Goal: Task Accomplishment & Management: Manage account settings

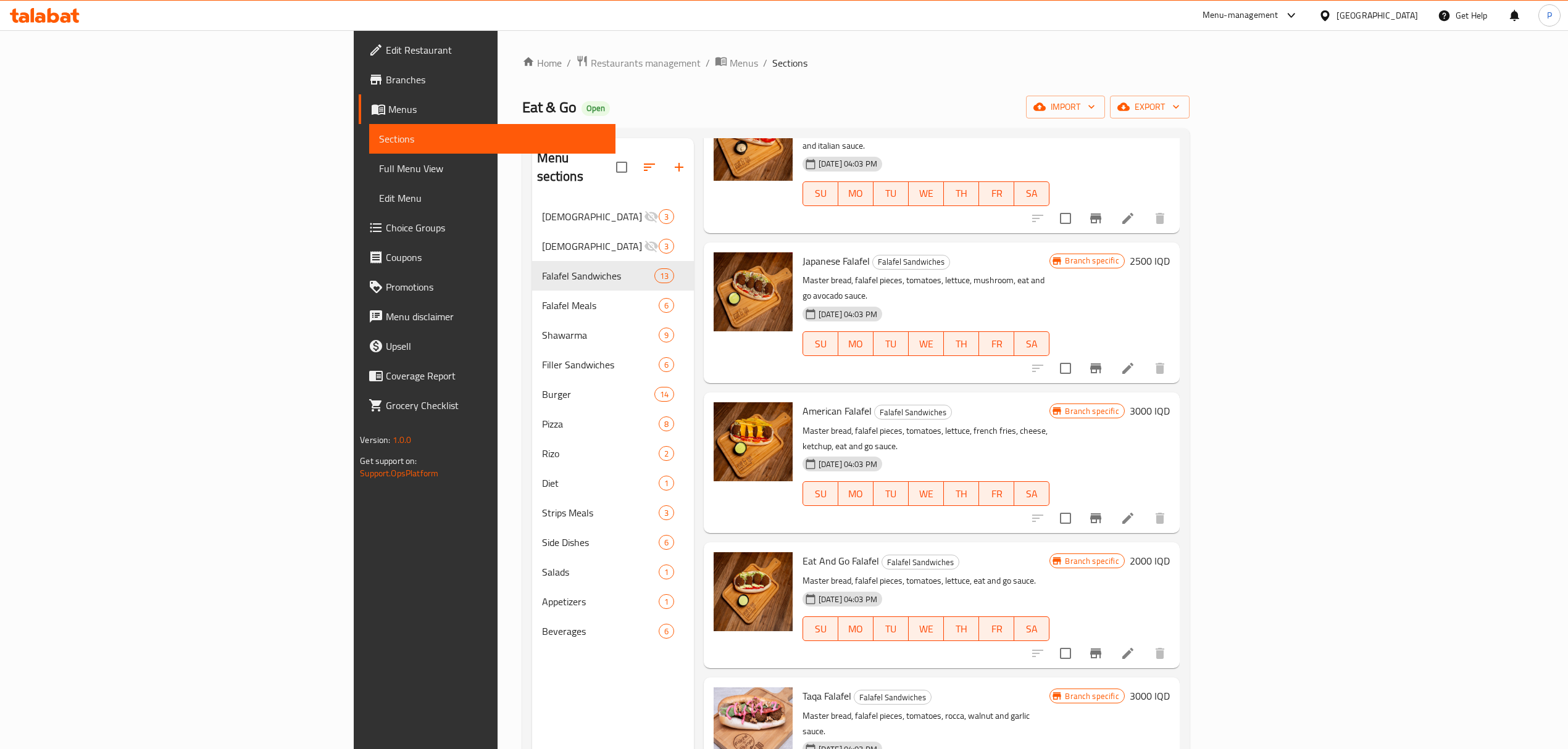
scroll to position [539, 0]
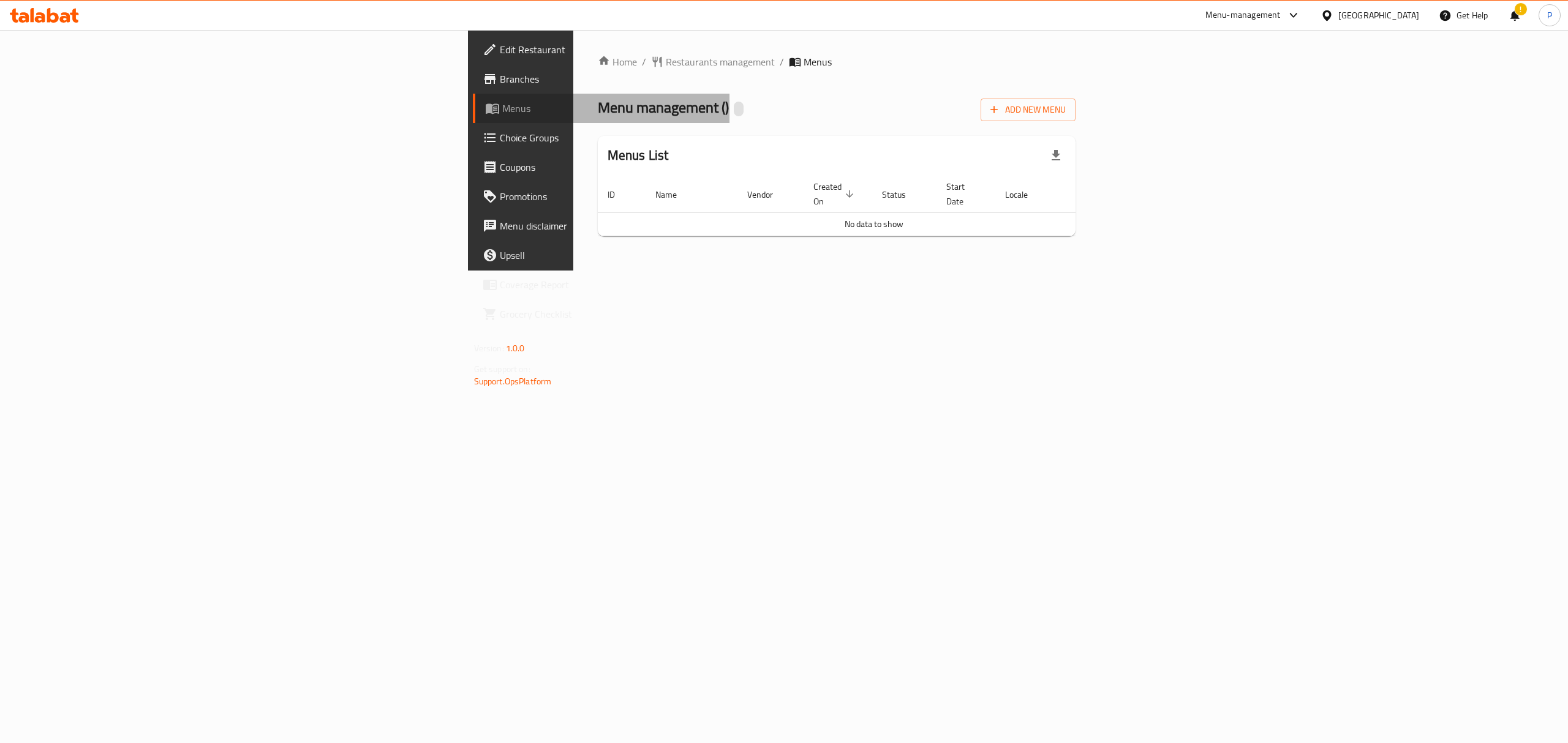
click at [502, 110] on span "Menus" at bounding box center [611, 108] width 218 height 15
click at [40, 20] on icon at bounding box center [45, 15] width 69 height 15
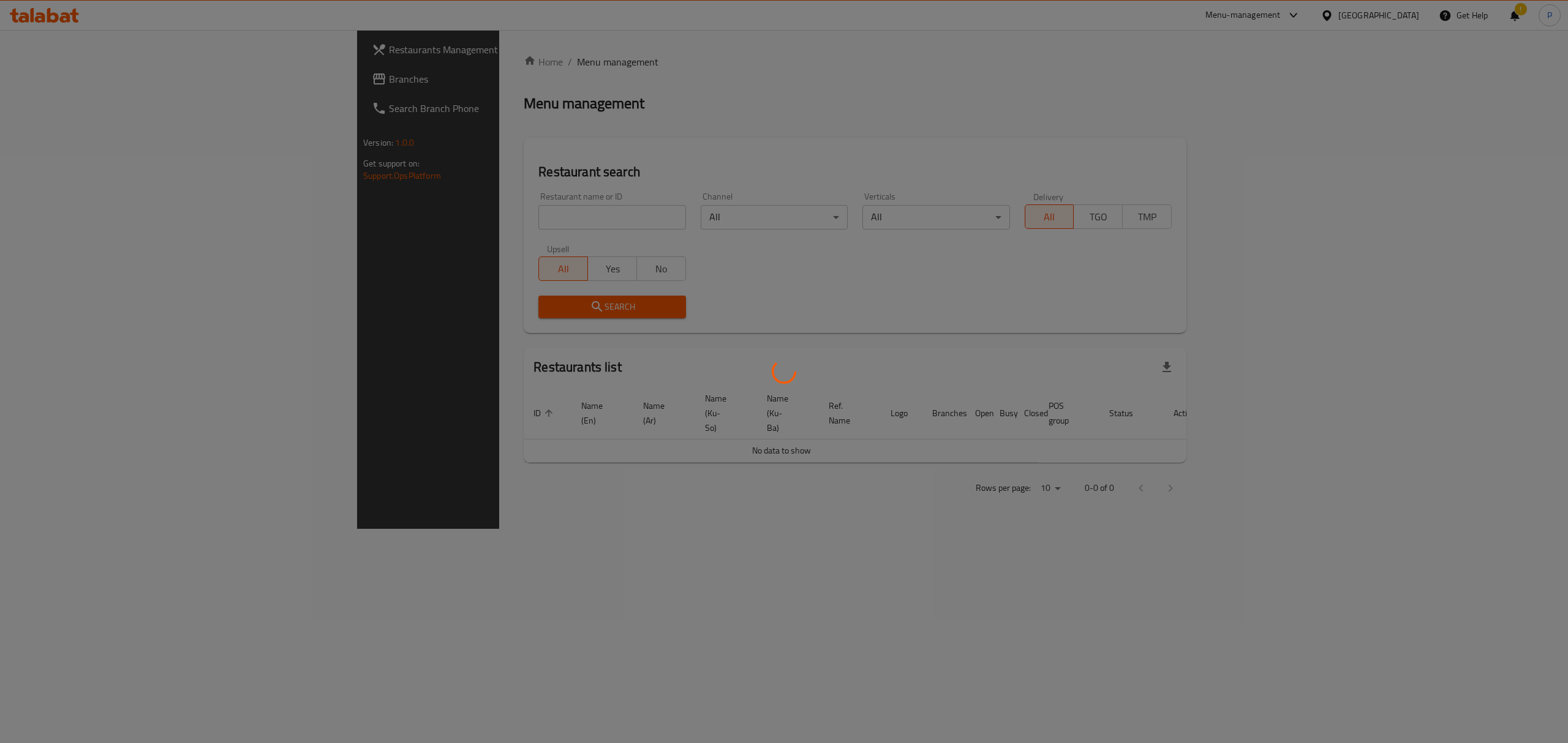
click at [417, 216] on div at bounding box center [784, 371] width 1568 height 743
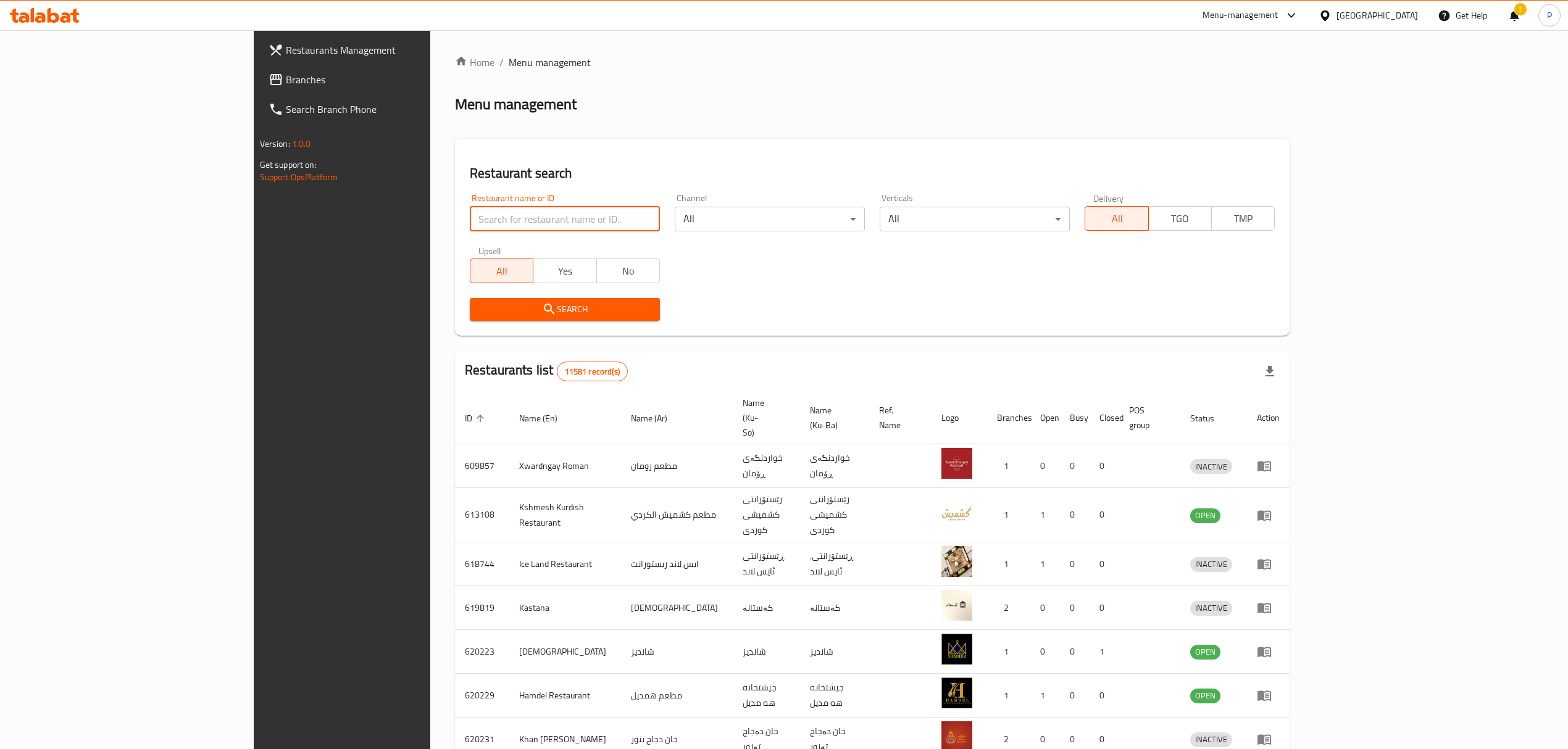
click at [469, 216] on input "search" at bounding box center [565, 219] width 190 height 25
click button "Search" at bounding box center [565, 309] width 190 height 22
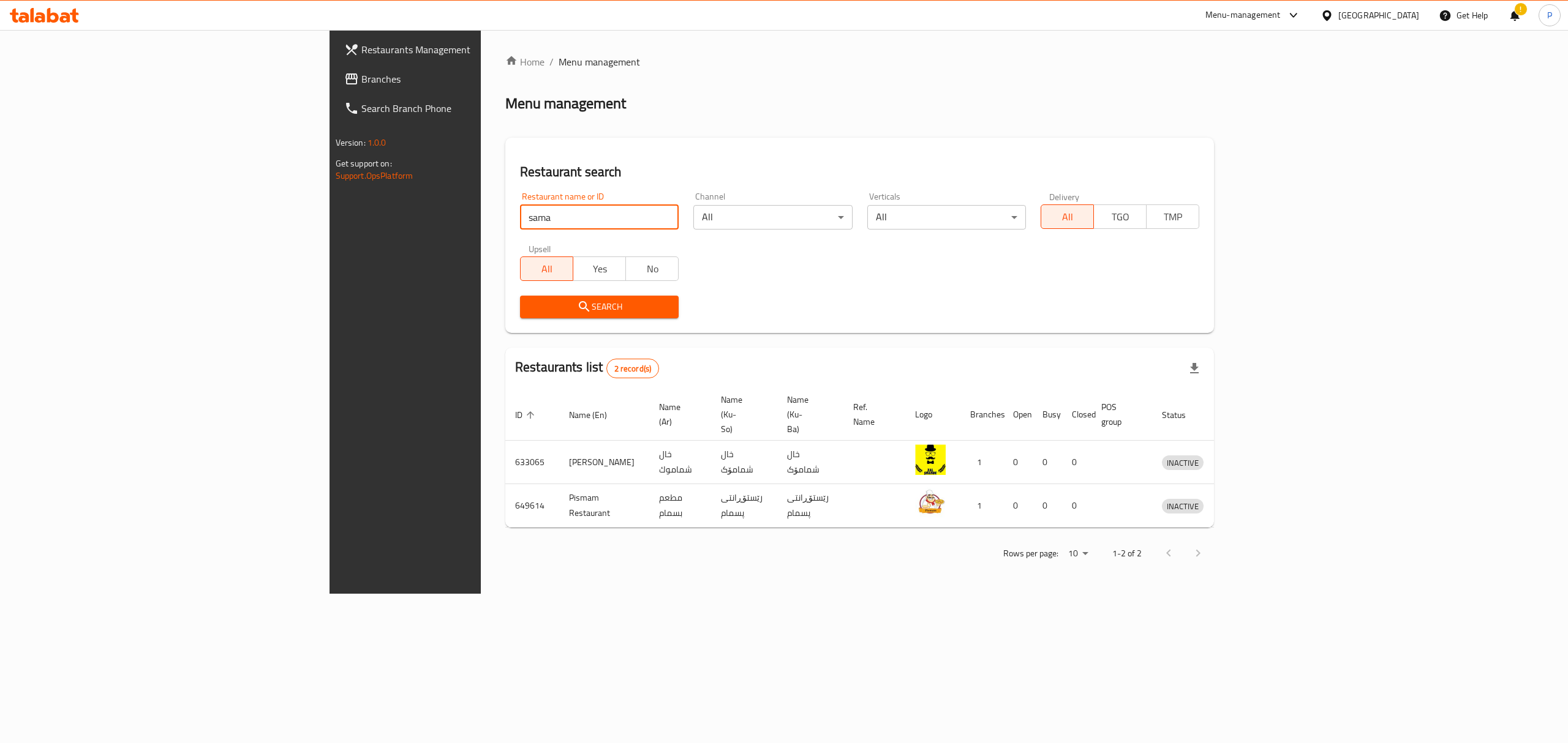
click at [520, 216] on input "sama" at bounding box center [599, 217] width 158 height 25
click button "Search" at bounding box center [599, 306] width 158 height 22
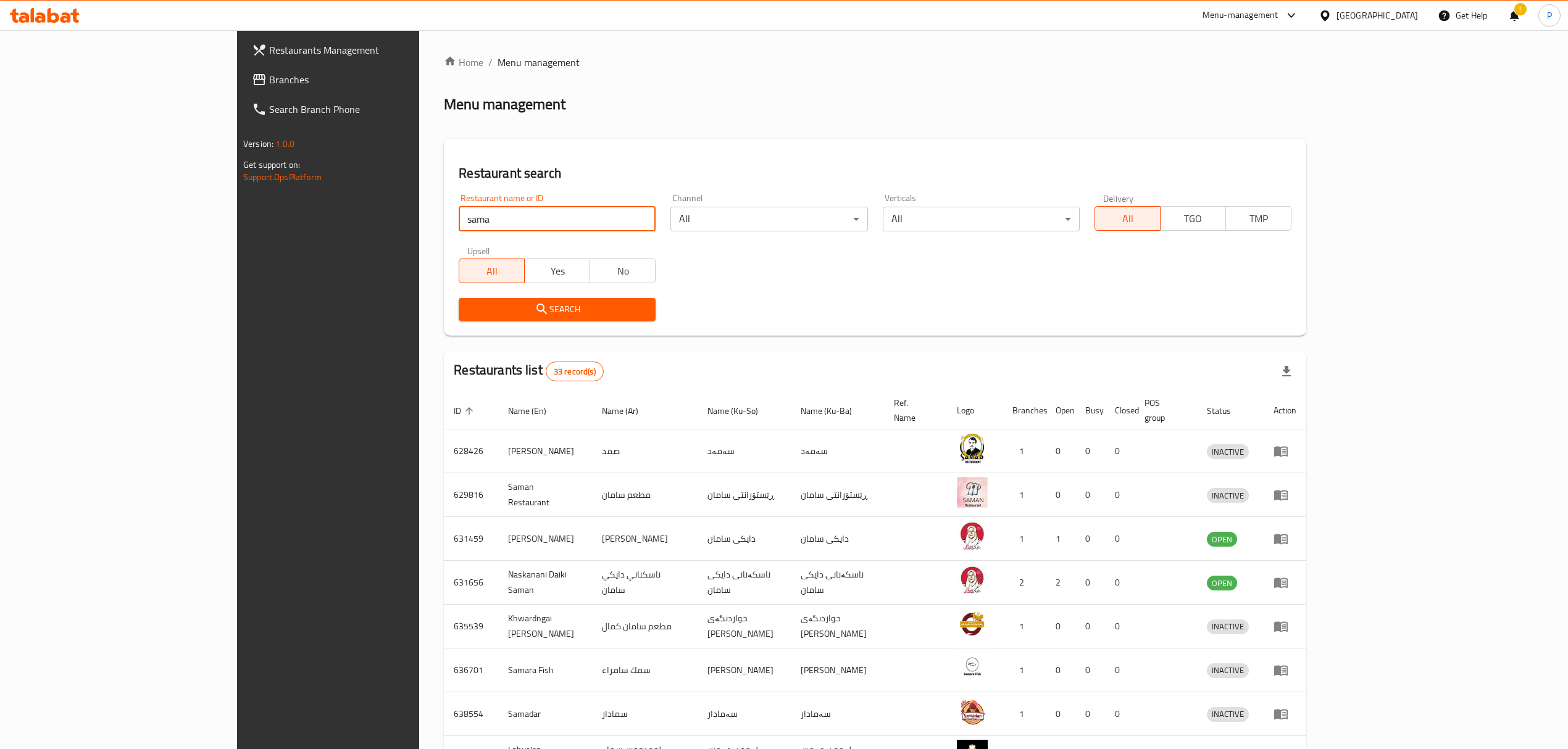
click at [861, 279] on div "Restaurant name or ID sama Restaurant name or ID Channel All ​ Verticals All ​ …" at bounding box center [875, 257] width 847 height 142
click at [459, 220] on input "sama" at bounding box center [556, 219] width 197 height 25
type input "sama restaurant"
click at [469, 316] on span "Search" at bounding box center [556, 309] width 177 height 15
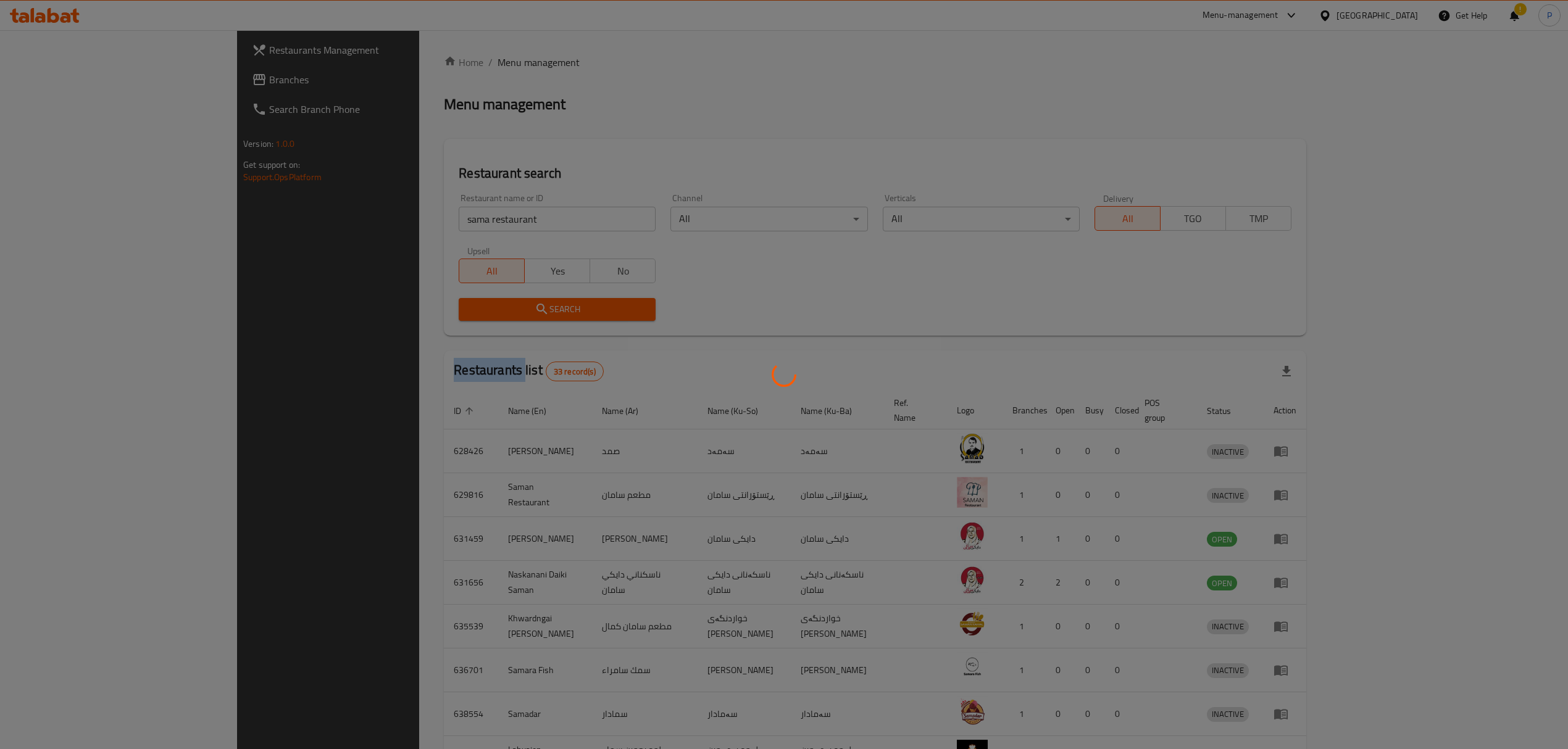
click at [458, 316] on div at bounding box center [784, 374] width 1568 height 749
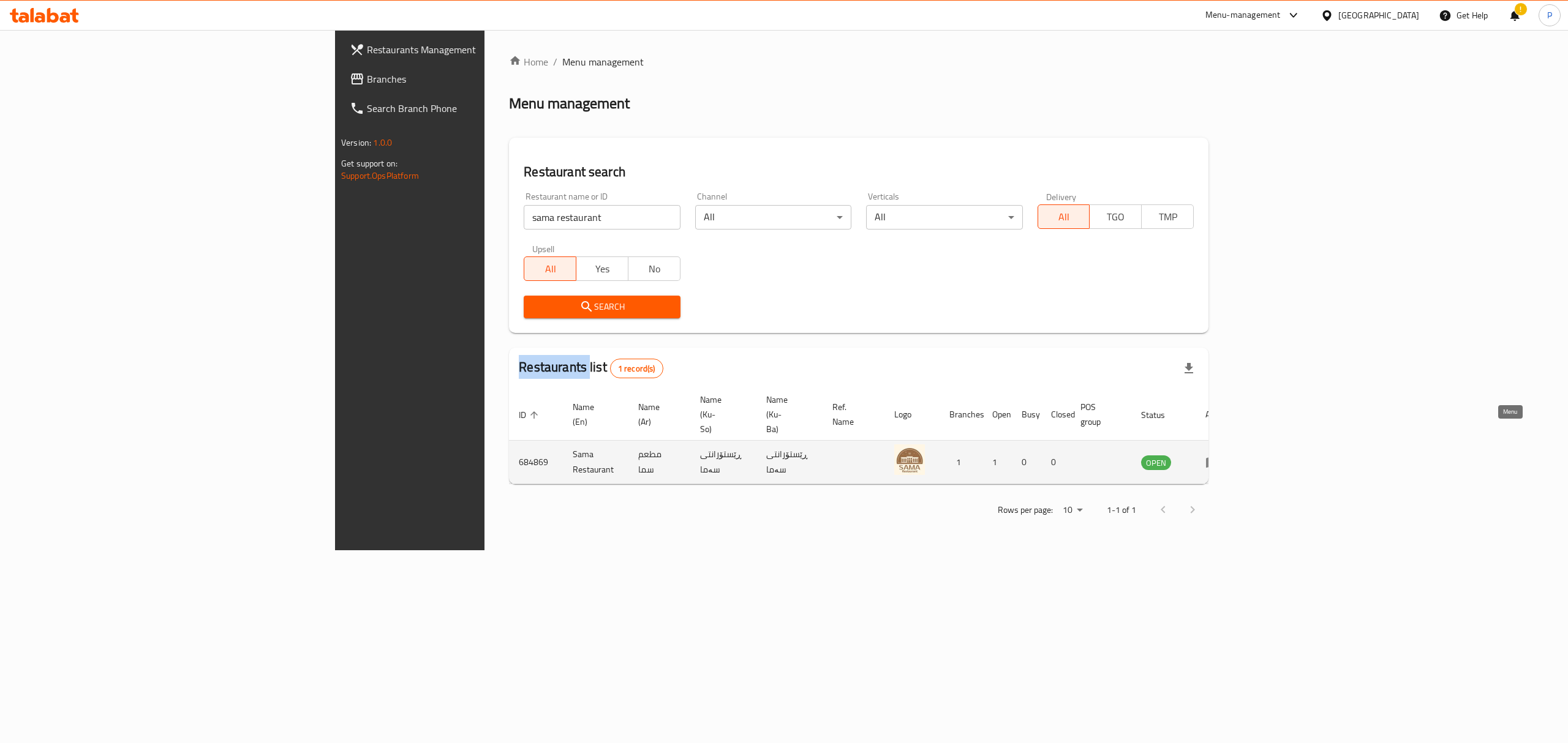
click at [1228, 455] on link "enhanced table" at bounding box center [1216, 462] width 22 height 15
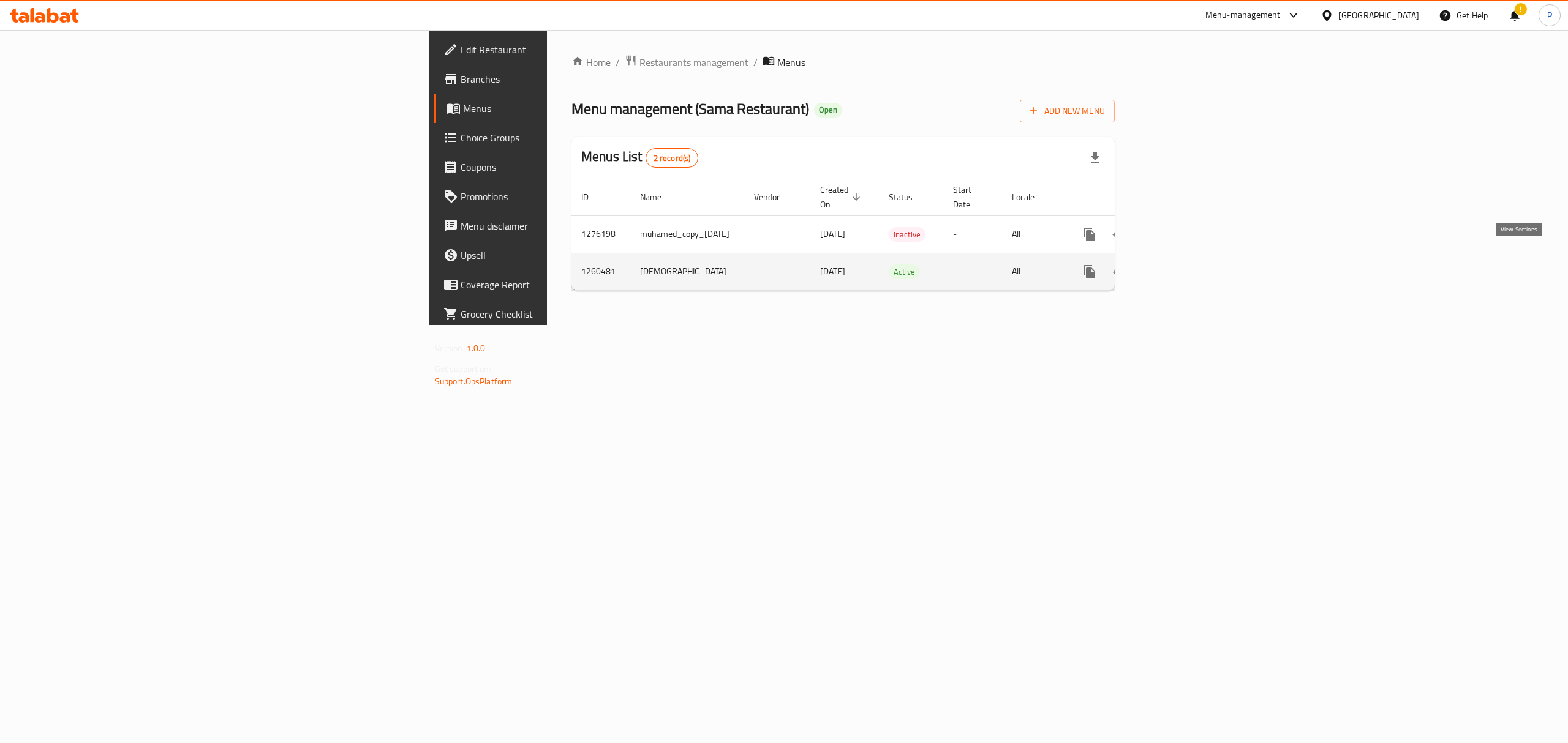
click at [1185, 264] on icon "enhanced table" at bounding box center [1177, 271] width 15 height 15
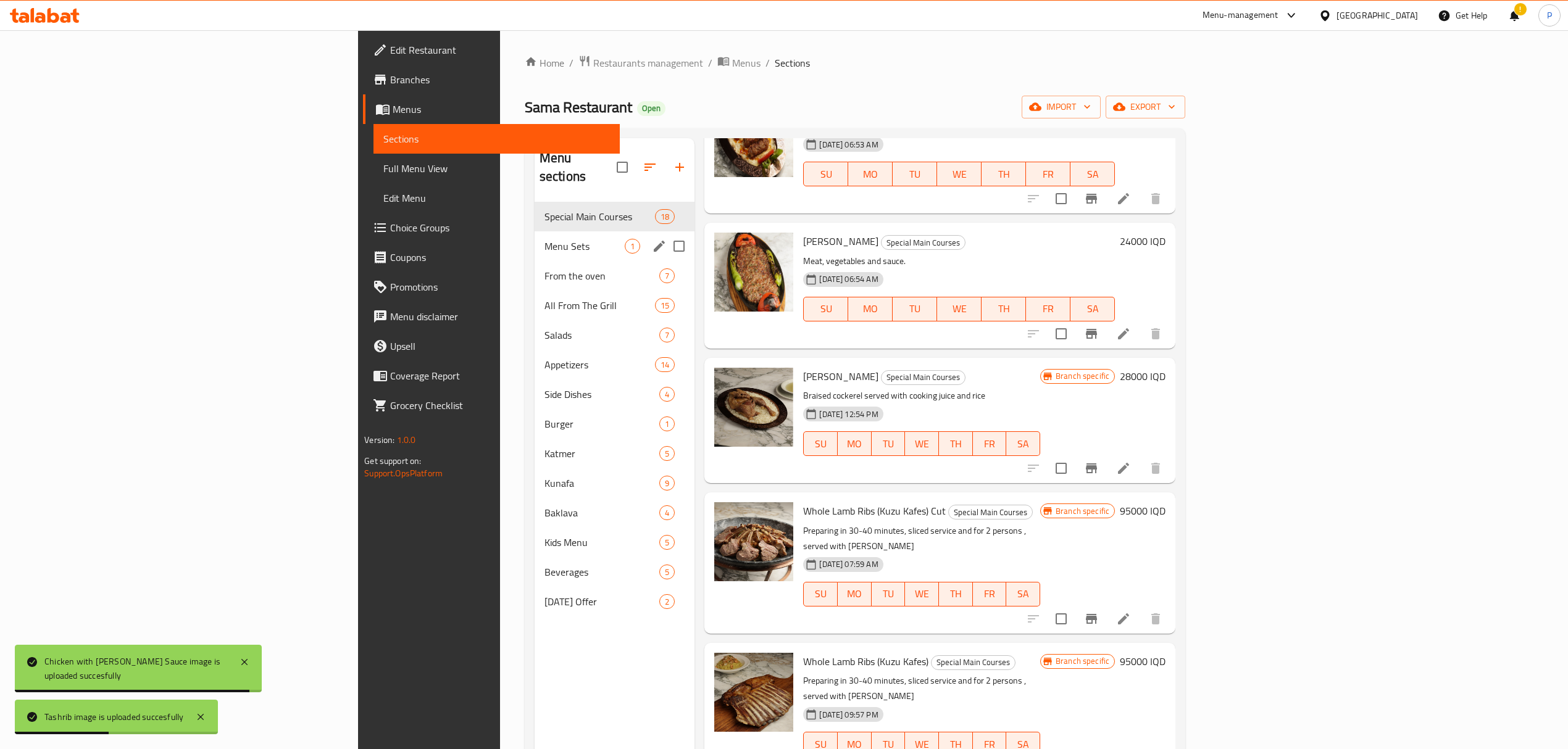
click at [535, 231] on div "Menu Sets 1" at bounding box center [615, 246] width 161 height 30
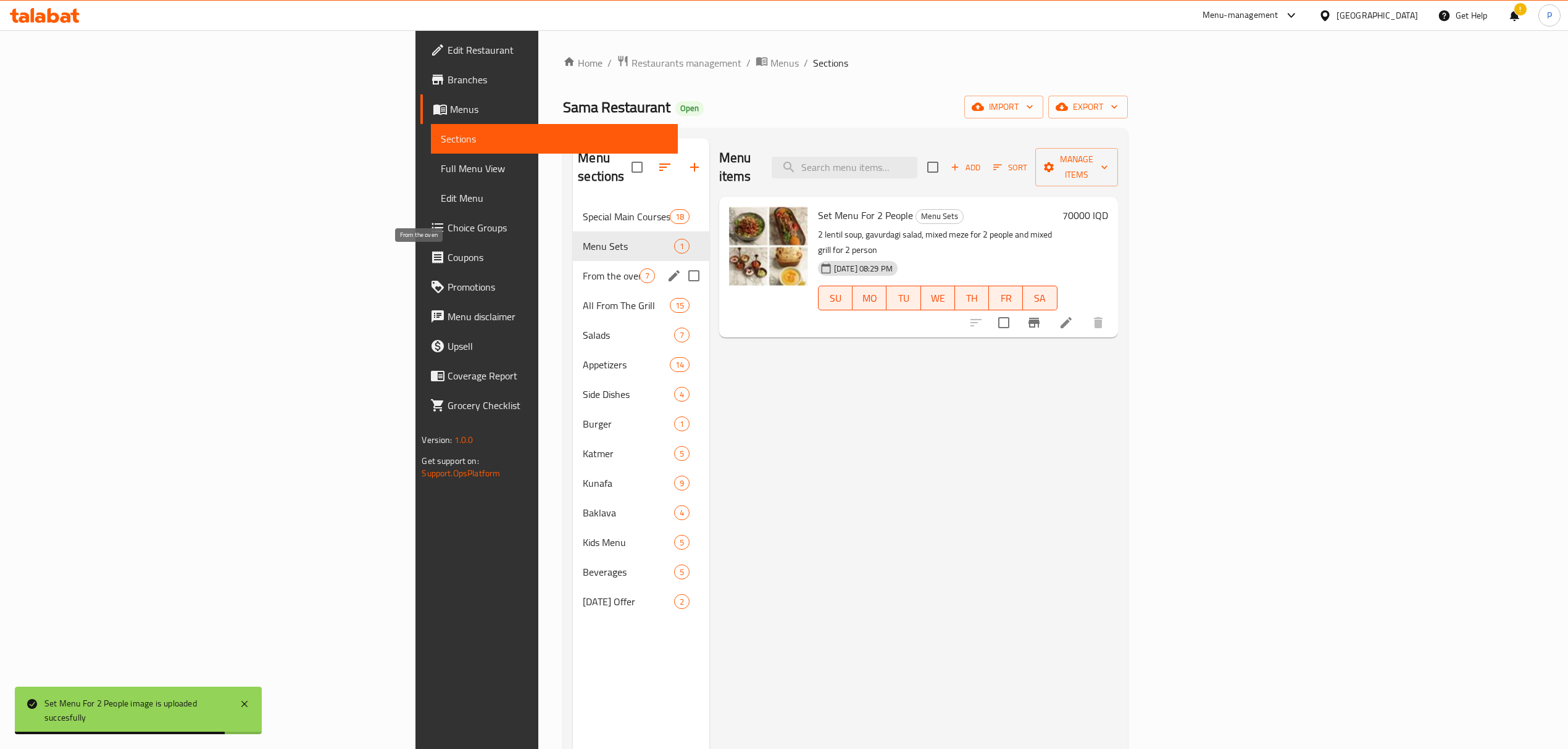
click at [573, 291] on div "All From The Grill 15" at bounding box center [641, 305] width 136 height 30
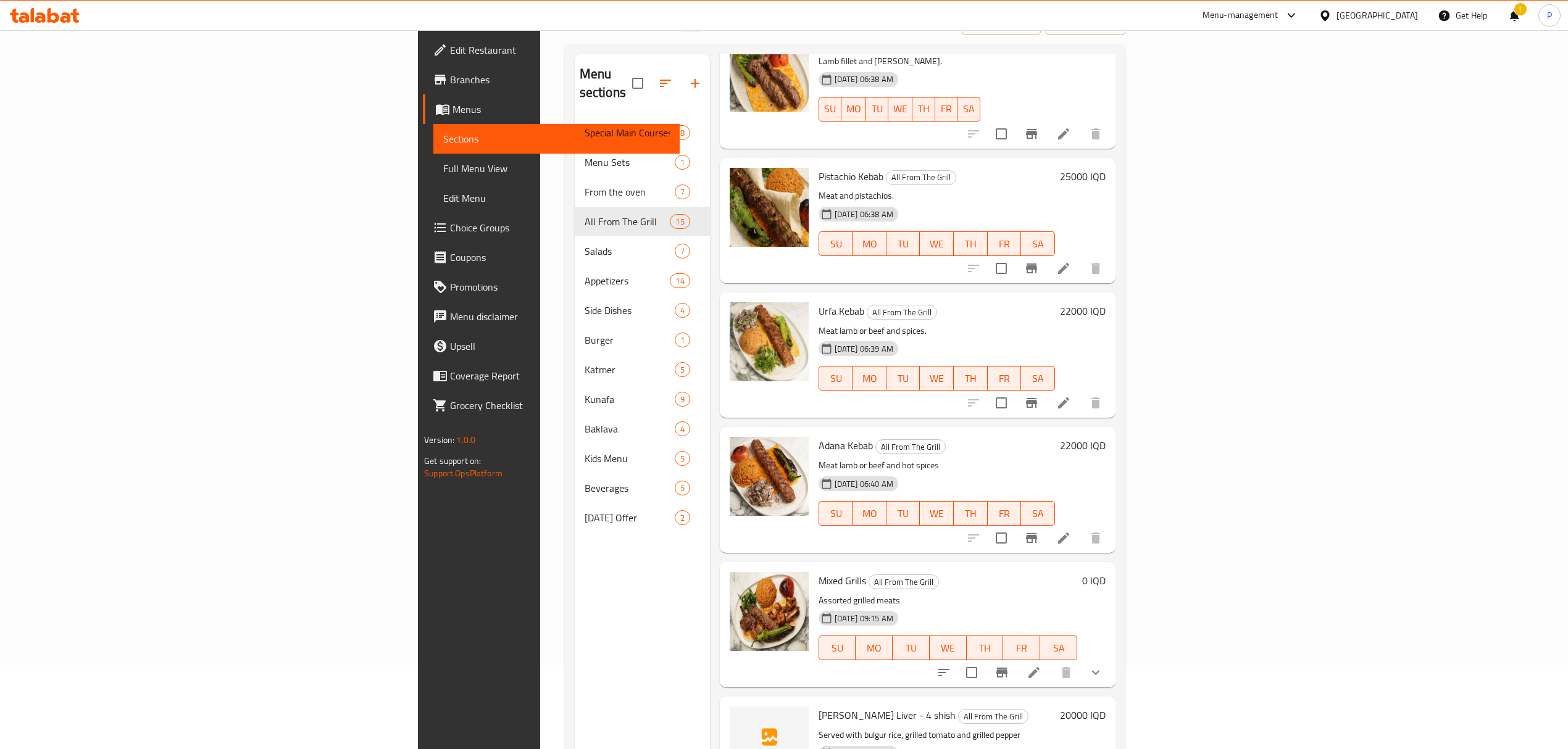
scroll to position [173, 0]
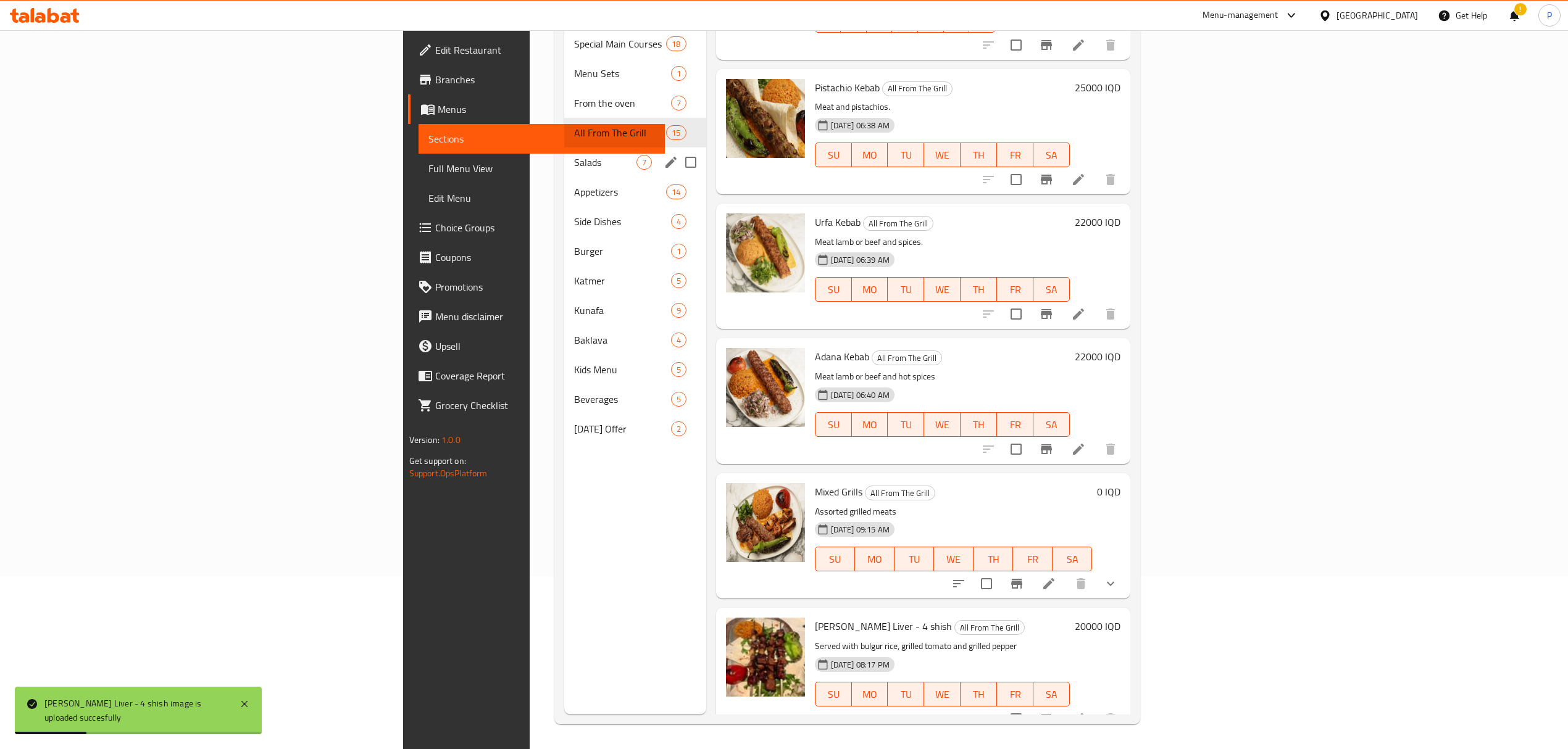
click at [574, 155] on span "Salads" at bounding box center [605, 162] width 62 height 15
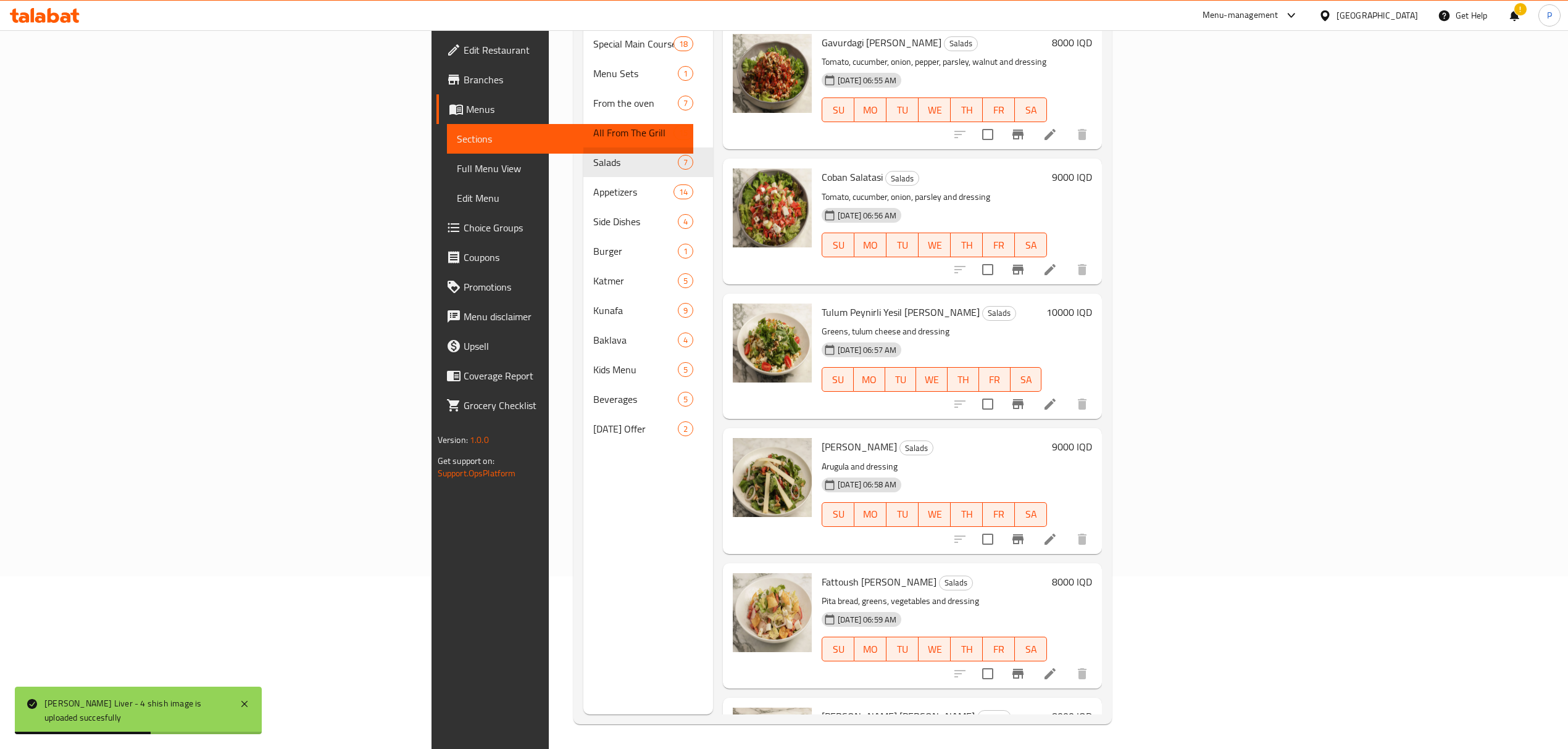
scroll to position [224, 0]
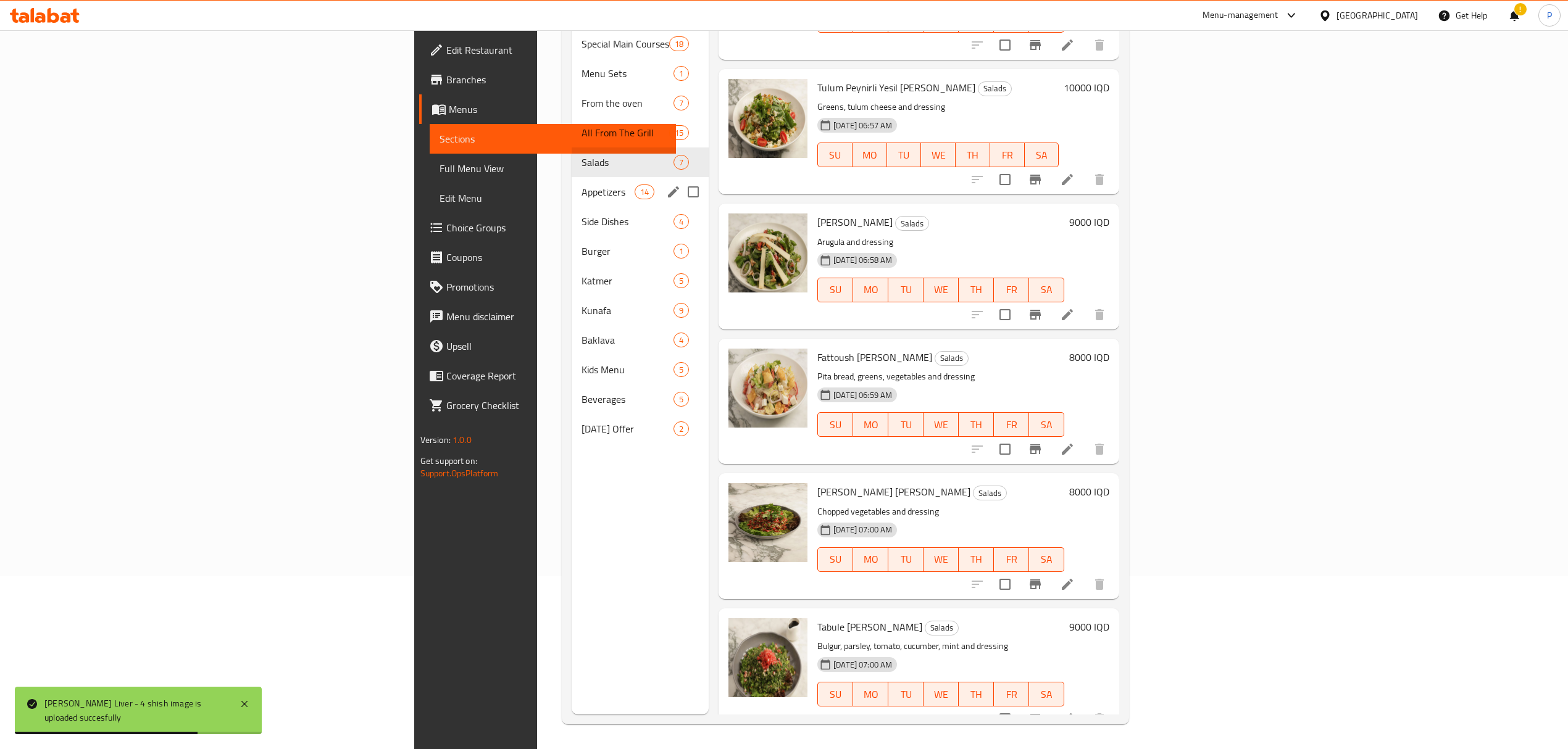
click at [572, 181] on div "Appetizers 14" at bounding box center [640, 191] width 137 height 30
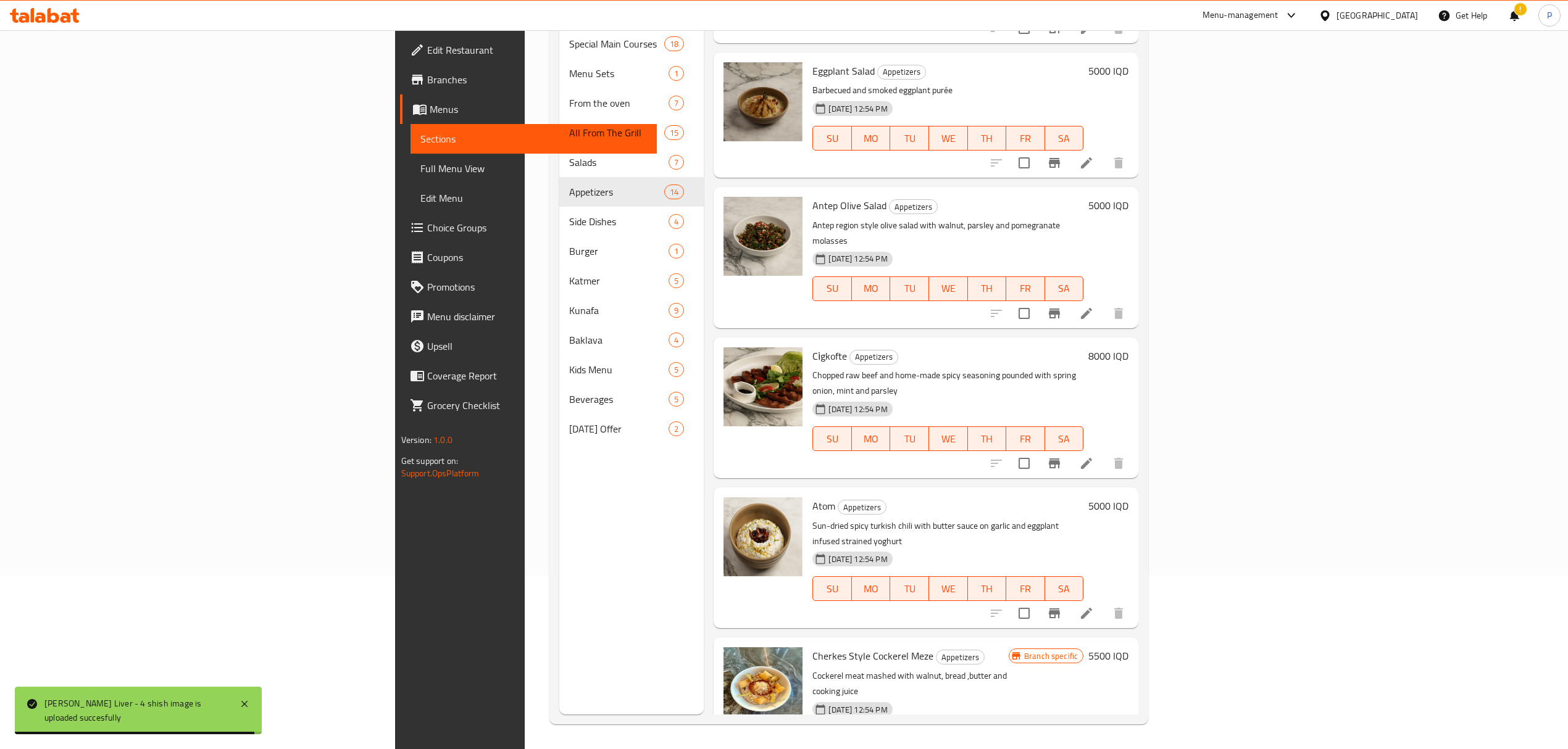
scroll to position [1168, 0]
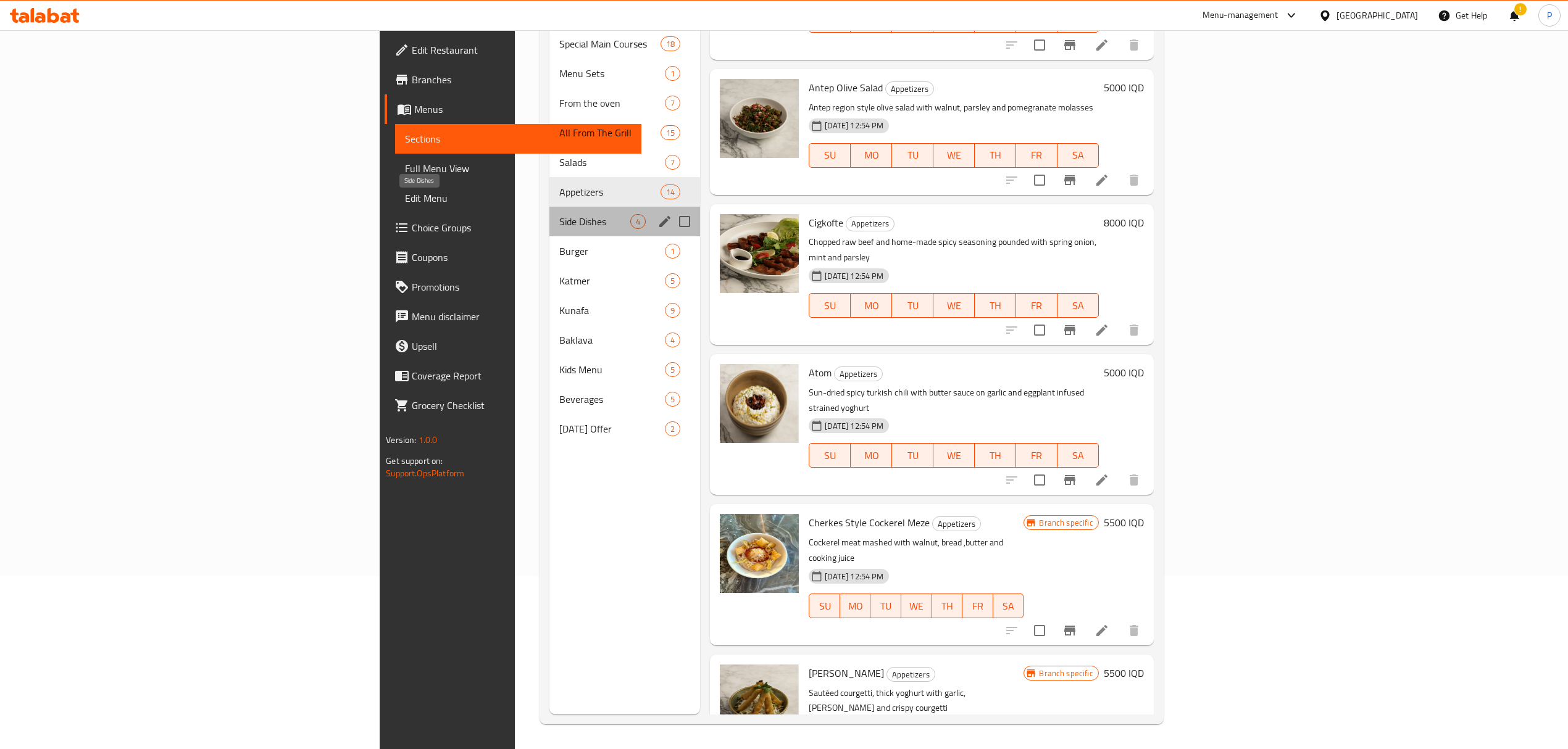
click at [559, 214] on span "Side Dishes" at bounding box center [595, 222] width 72 height 15
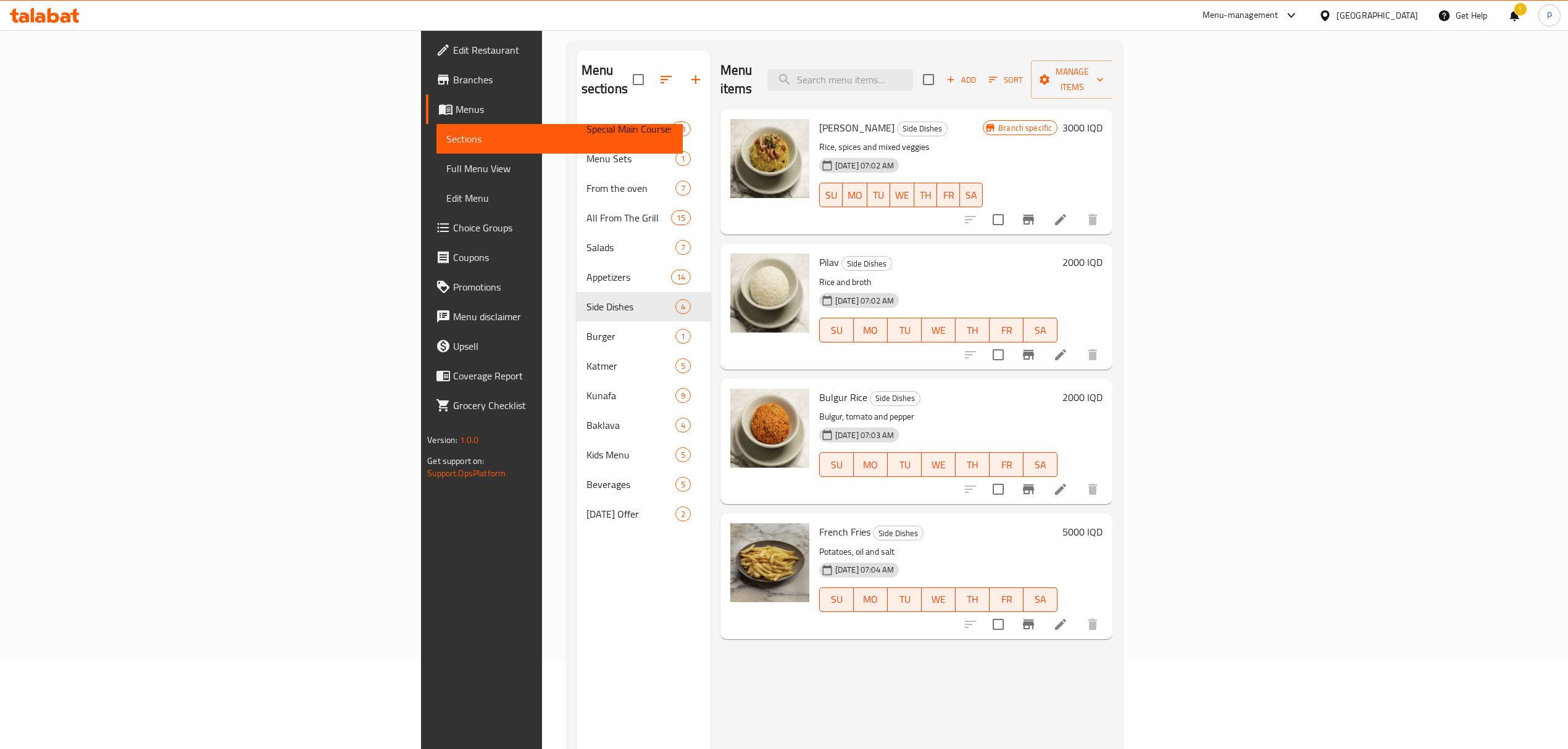
scroll to position [173, 0]
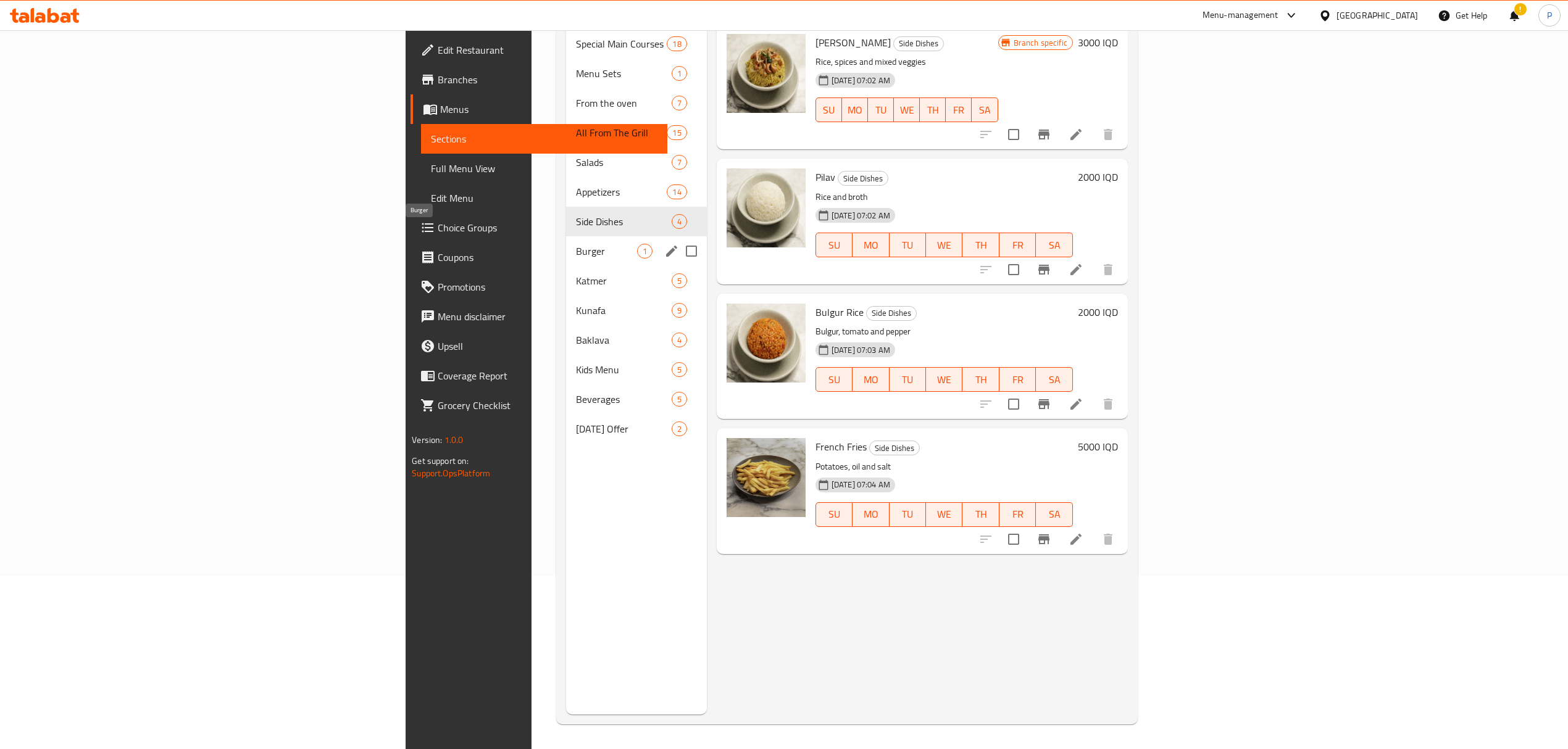
click at [576, 244] on span "Burger" at bounding box center [606, 251] width 60 height 15
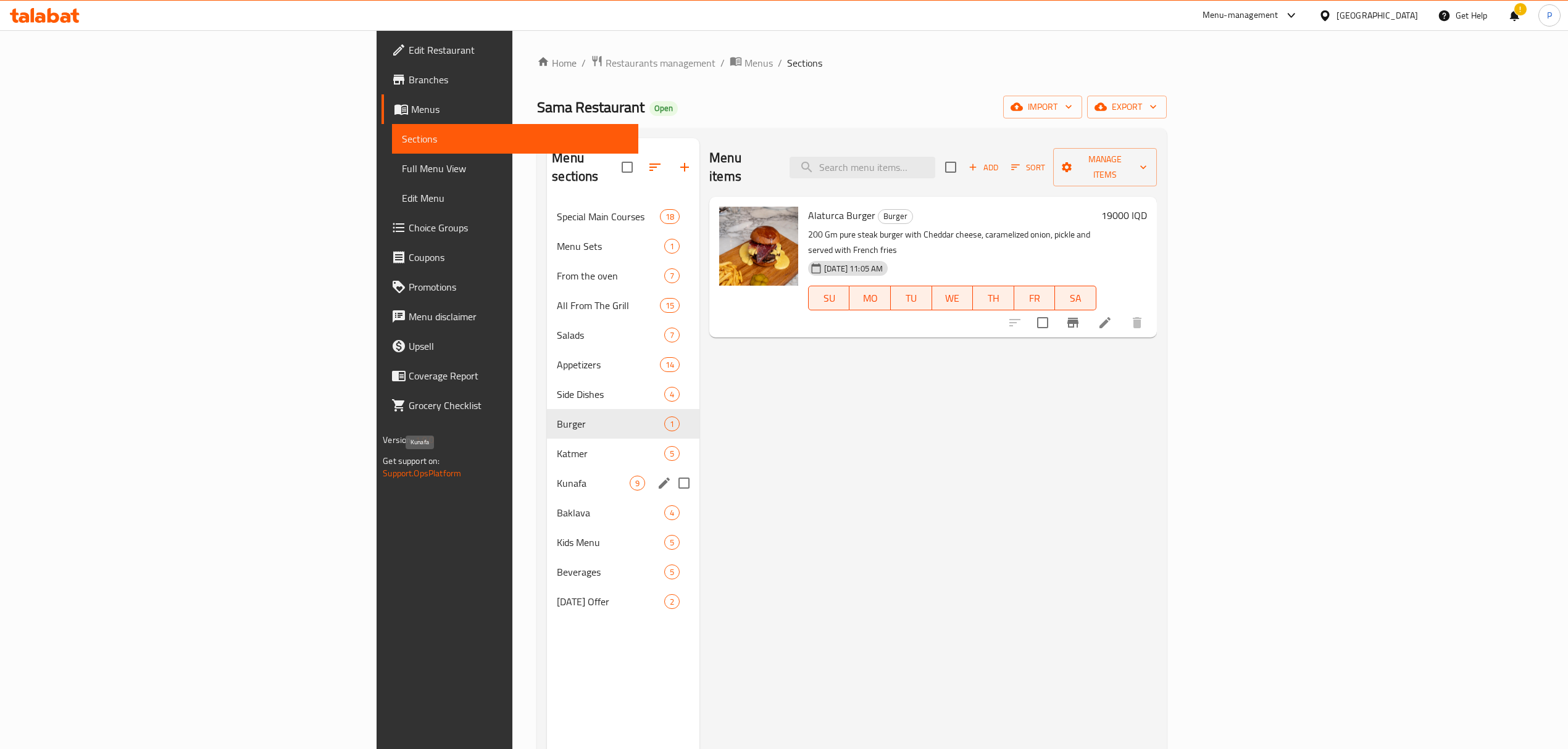
click at [547, 468] on div "Kunafa 9" at bounding box center [623, 483] width 153 height 30
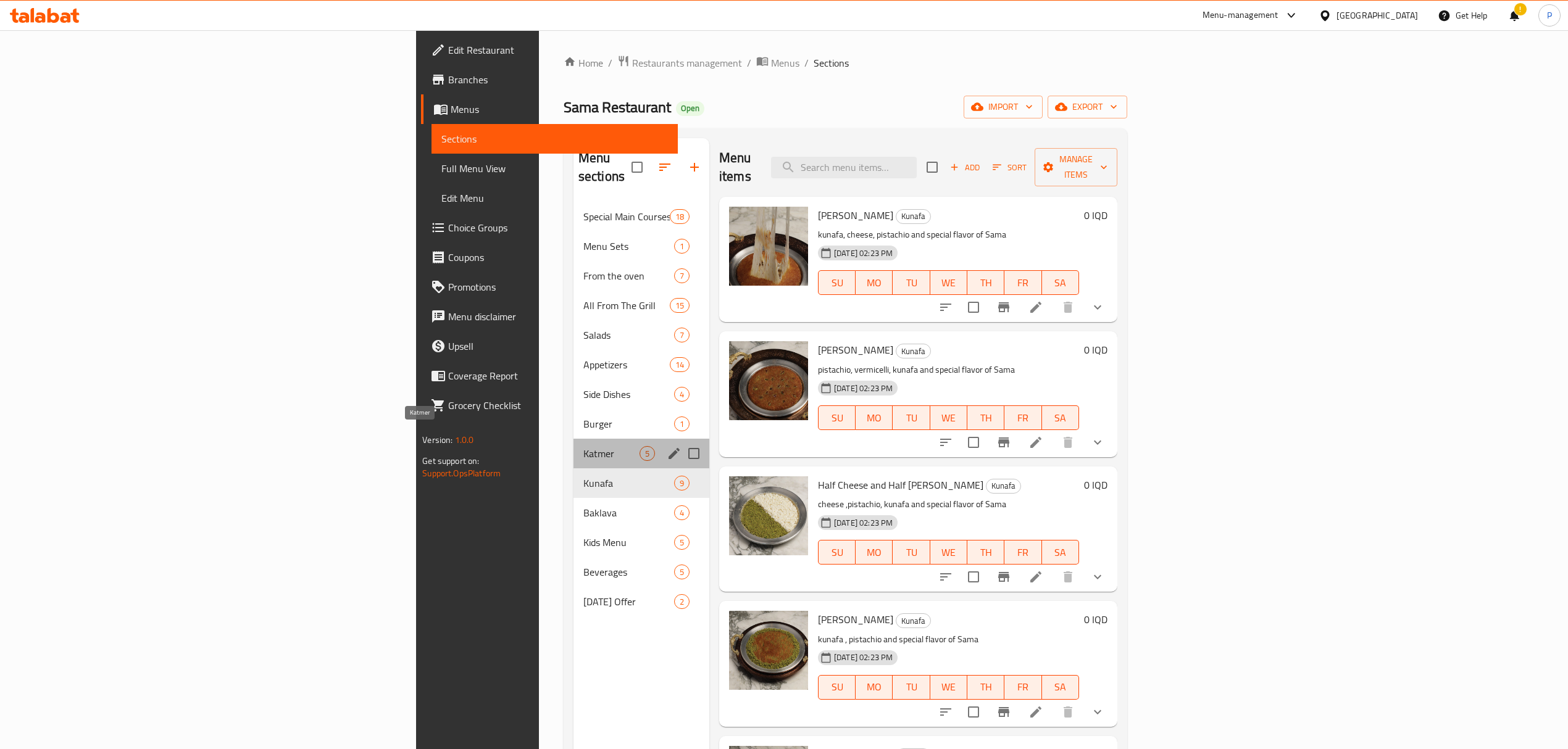
click at [583, 446] on span "Katmer" at bounding box center [611, 453] width 57 height 15
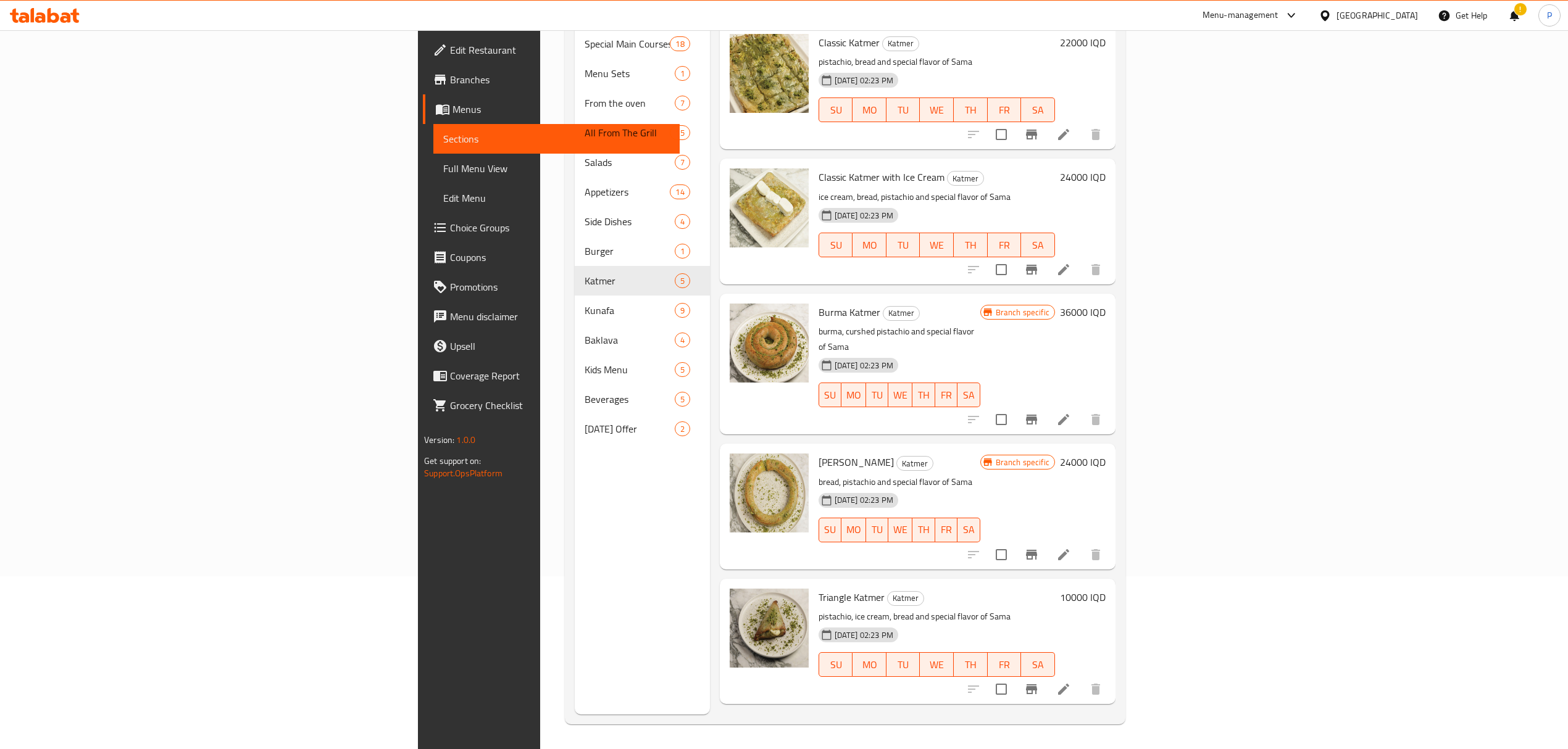
scroll to position [173, 0]
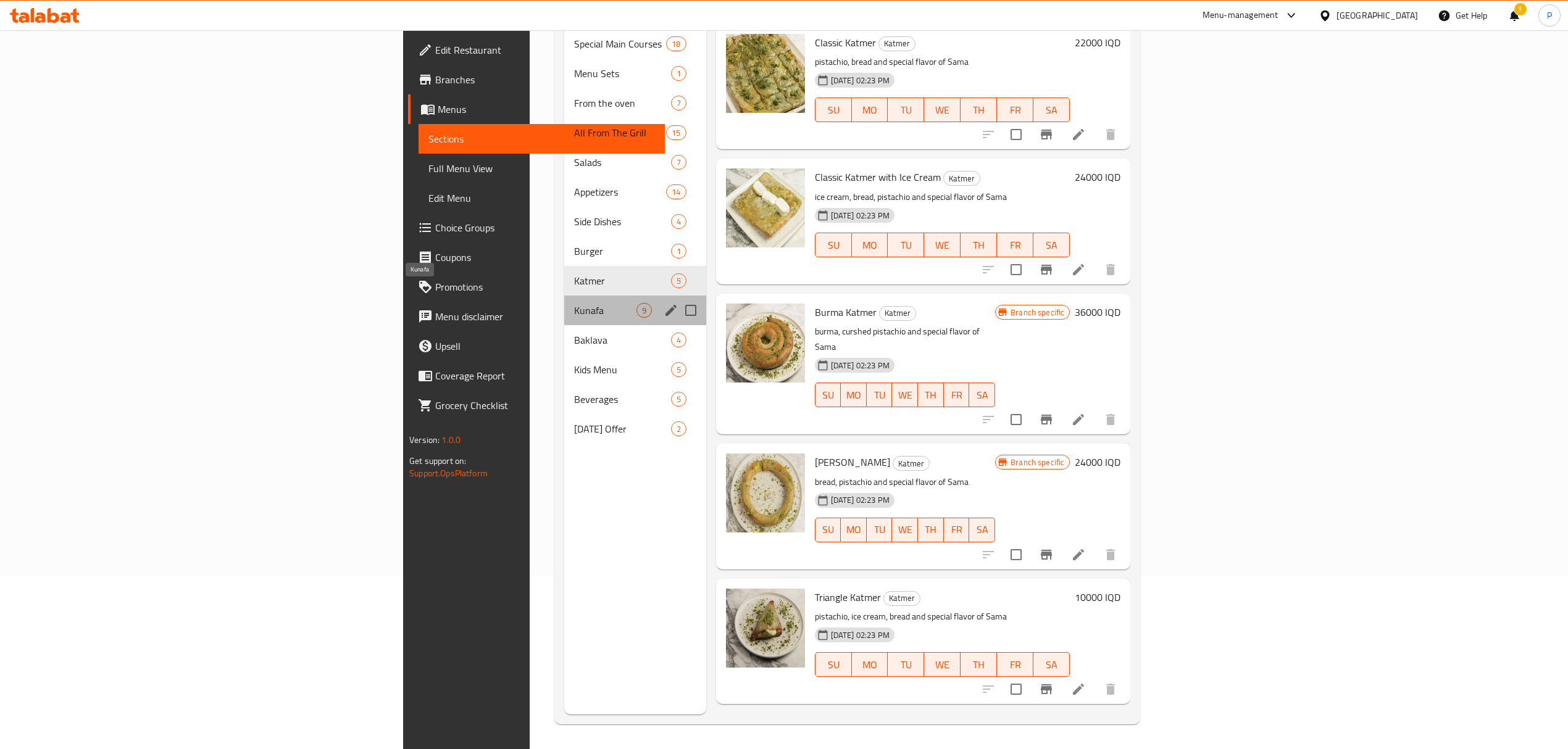
click at [574, 303] on span "Kunafa" at bounding box center [605, 310] width 62 height 15
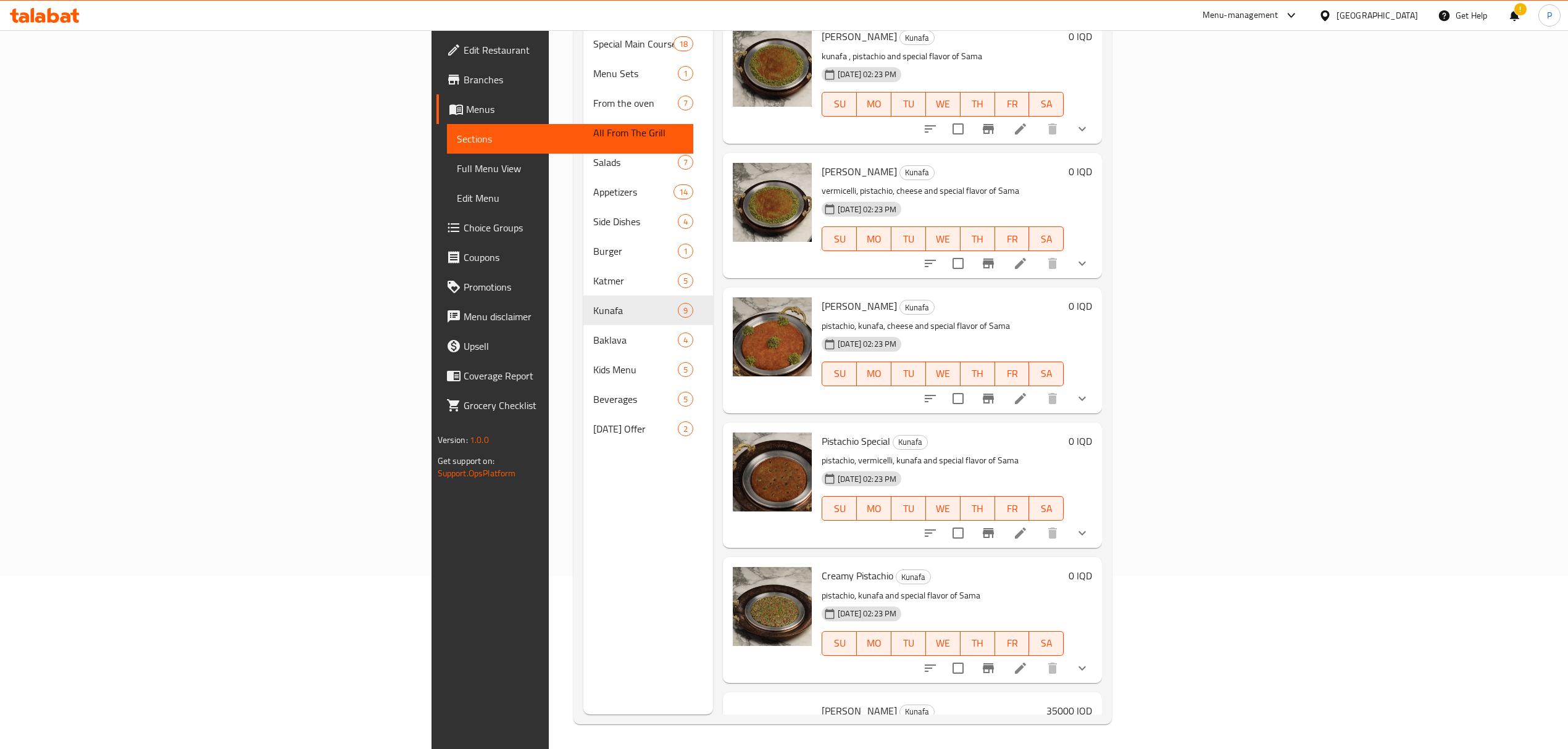
scroll to position [494, 0]
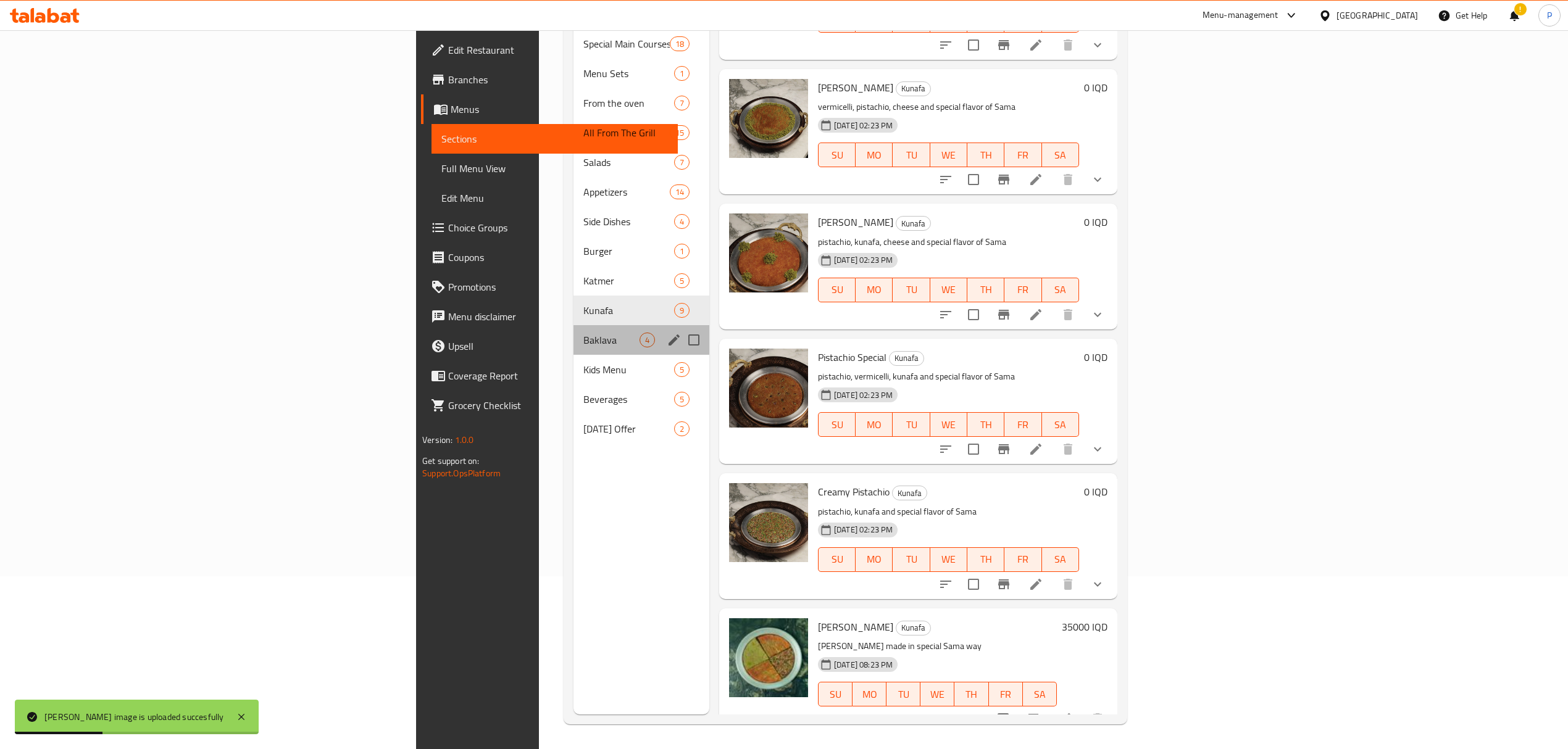
click at [574, 331] on div "Baklava 4" at bounding box center [641, 339] width 136 height 30
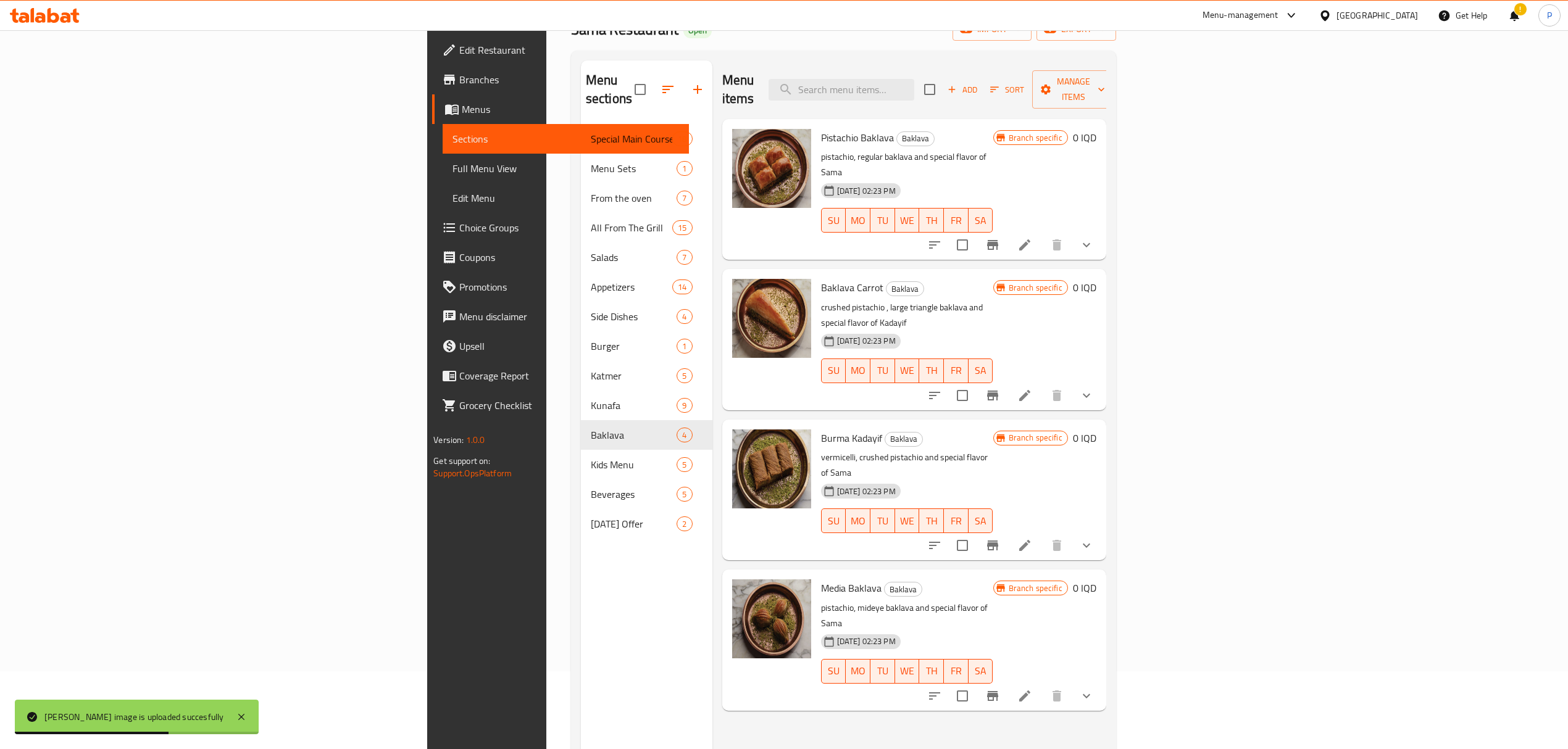
scroll to position [173, 0]
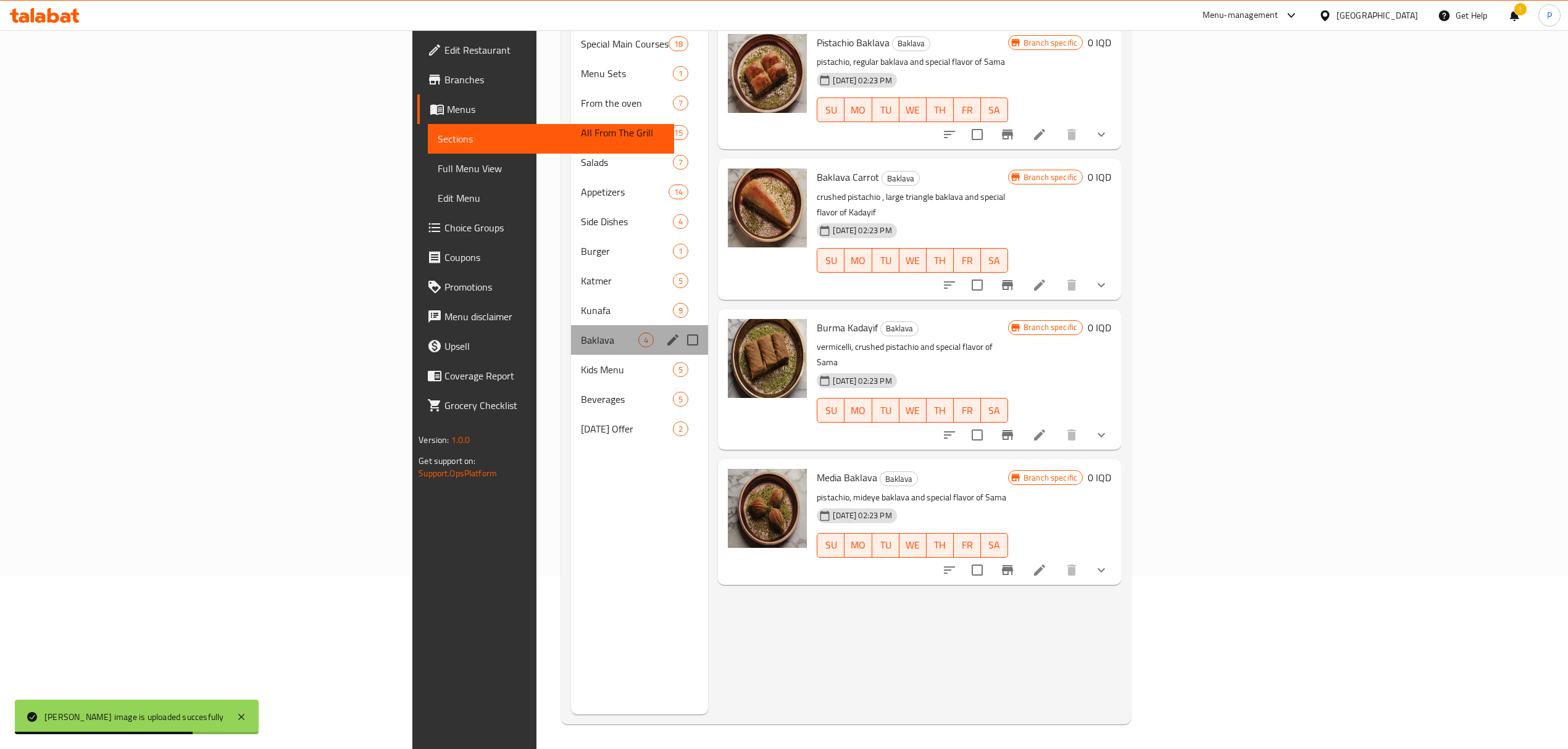
click at [571, 334] on div "Baklava 4" at bounding box center [639, 339] width 137 height 30
click at [581, 362] on span "Kids Menu" at bounding box center [609, 370] width 58 height 15
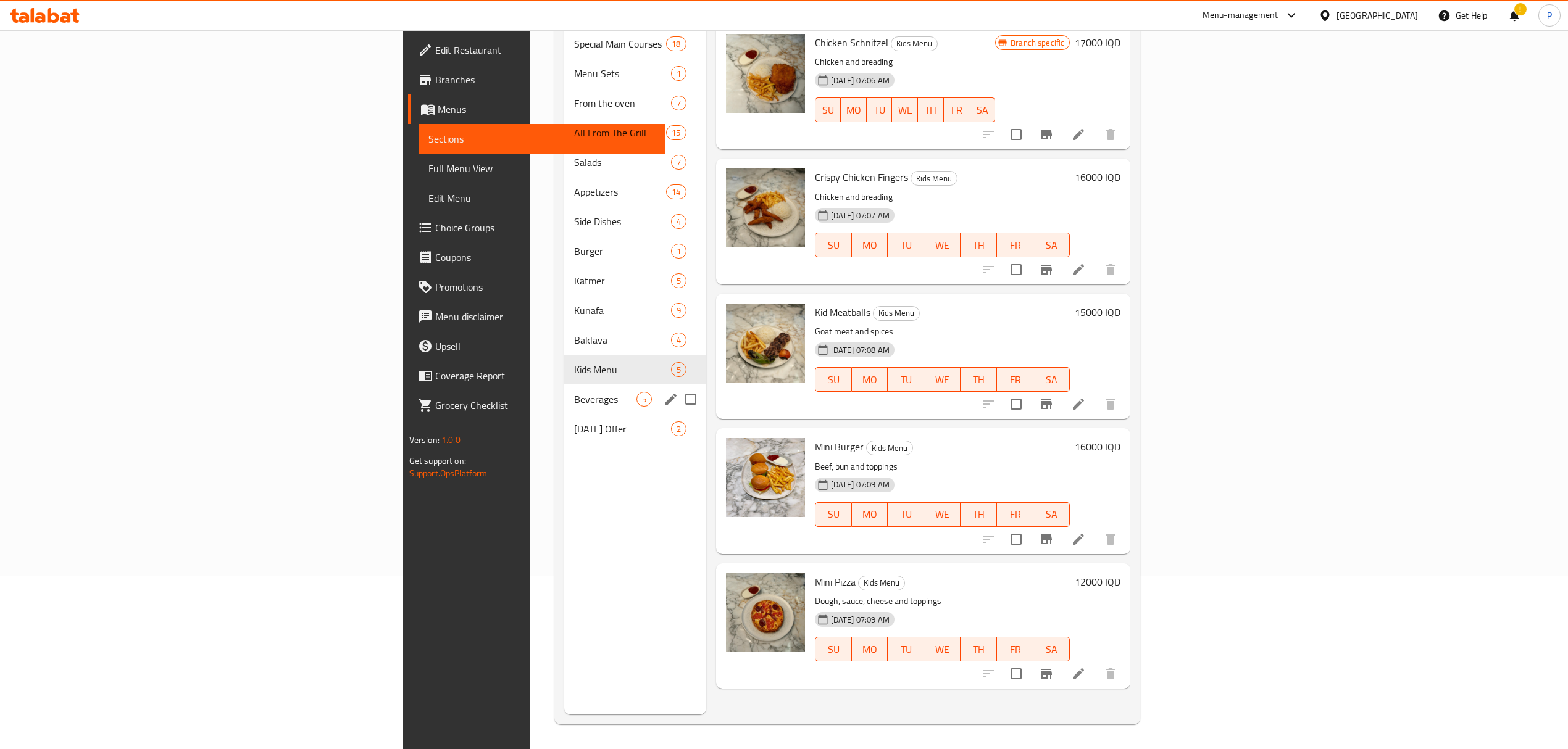
click at [565, 388] on div "Beverages 5" at bounding box center [635, 398] width 142 height 30
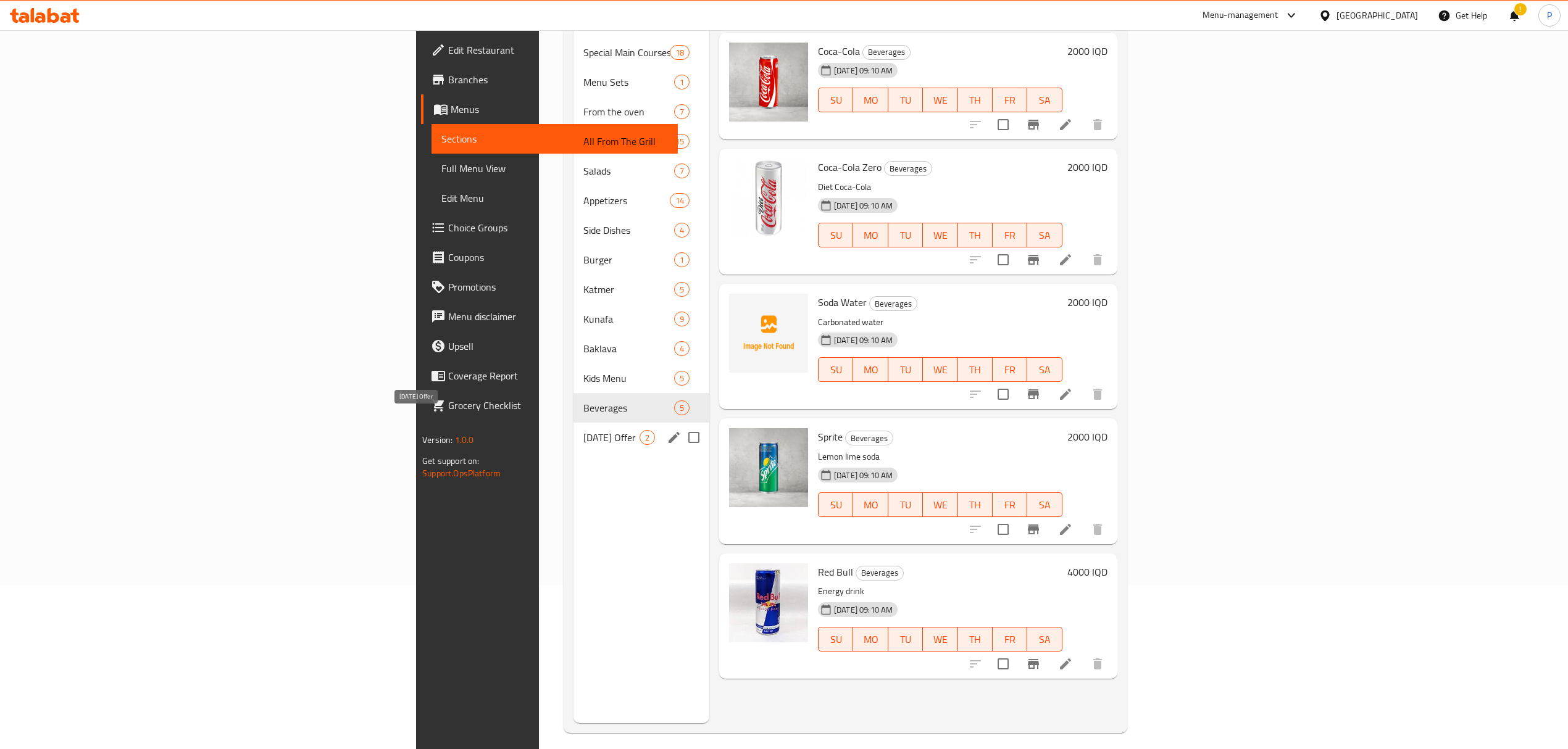
click at [583, 430] on span "Ramadan Offer" at bounding box center [611, 437] width 57 height 15
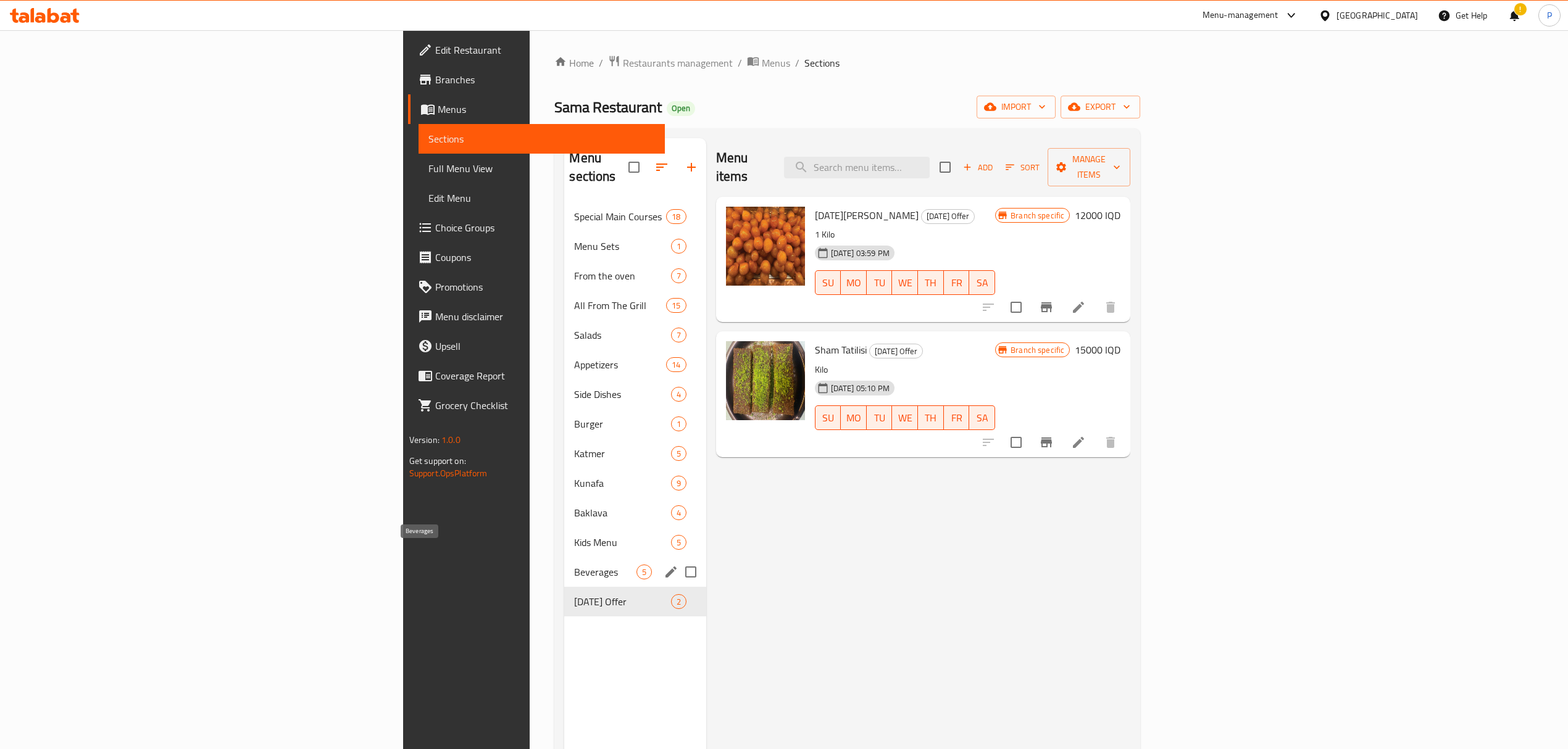
click at [574, 564] on span "Beverages" at bounding box center [605, 571] width 62 height 15
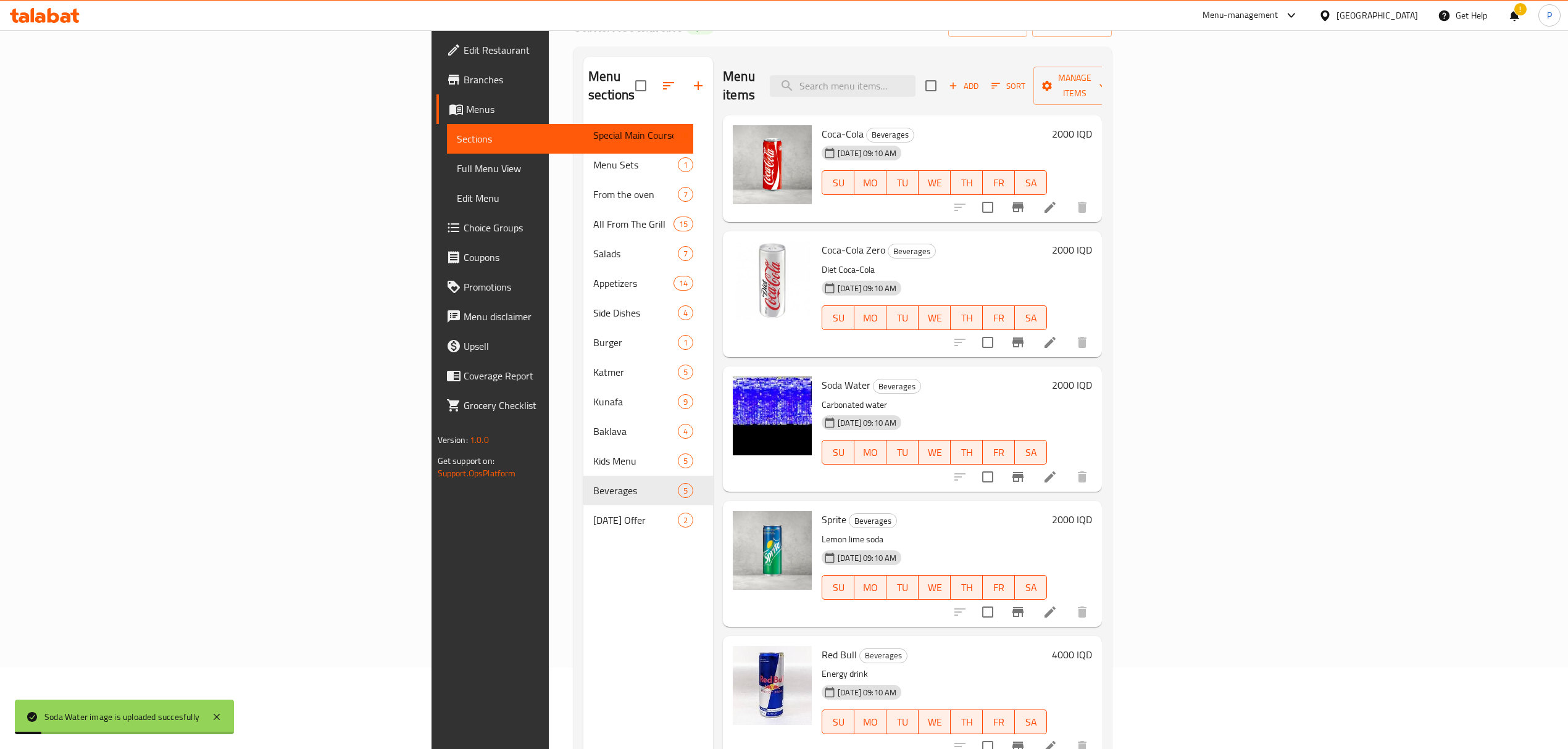
scroll to position [82, 0]
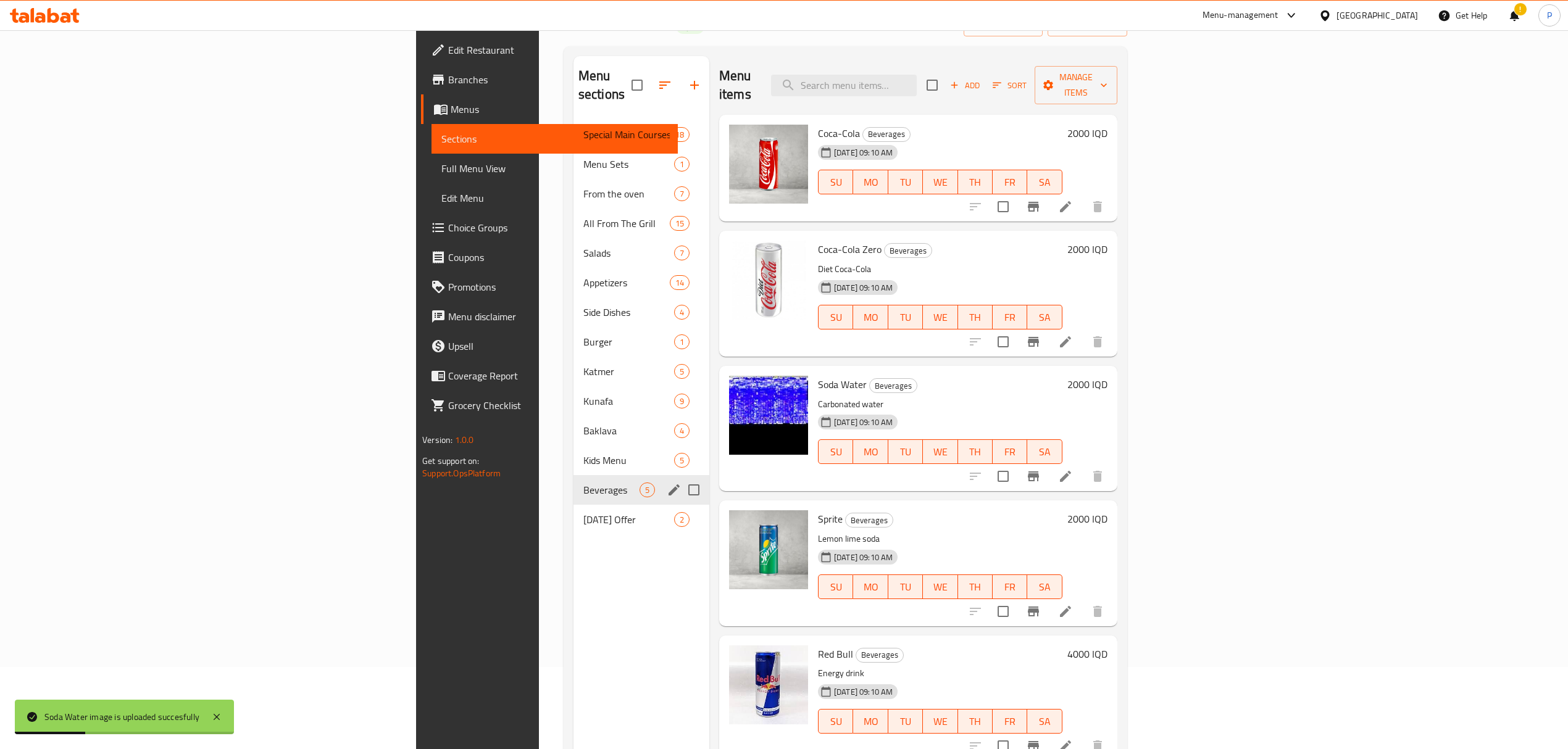
click at [583, 453] on span "Kids Menu" at bounding box center [628, 460] width 91 height 15
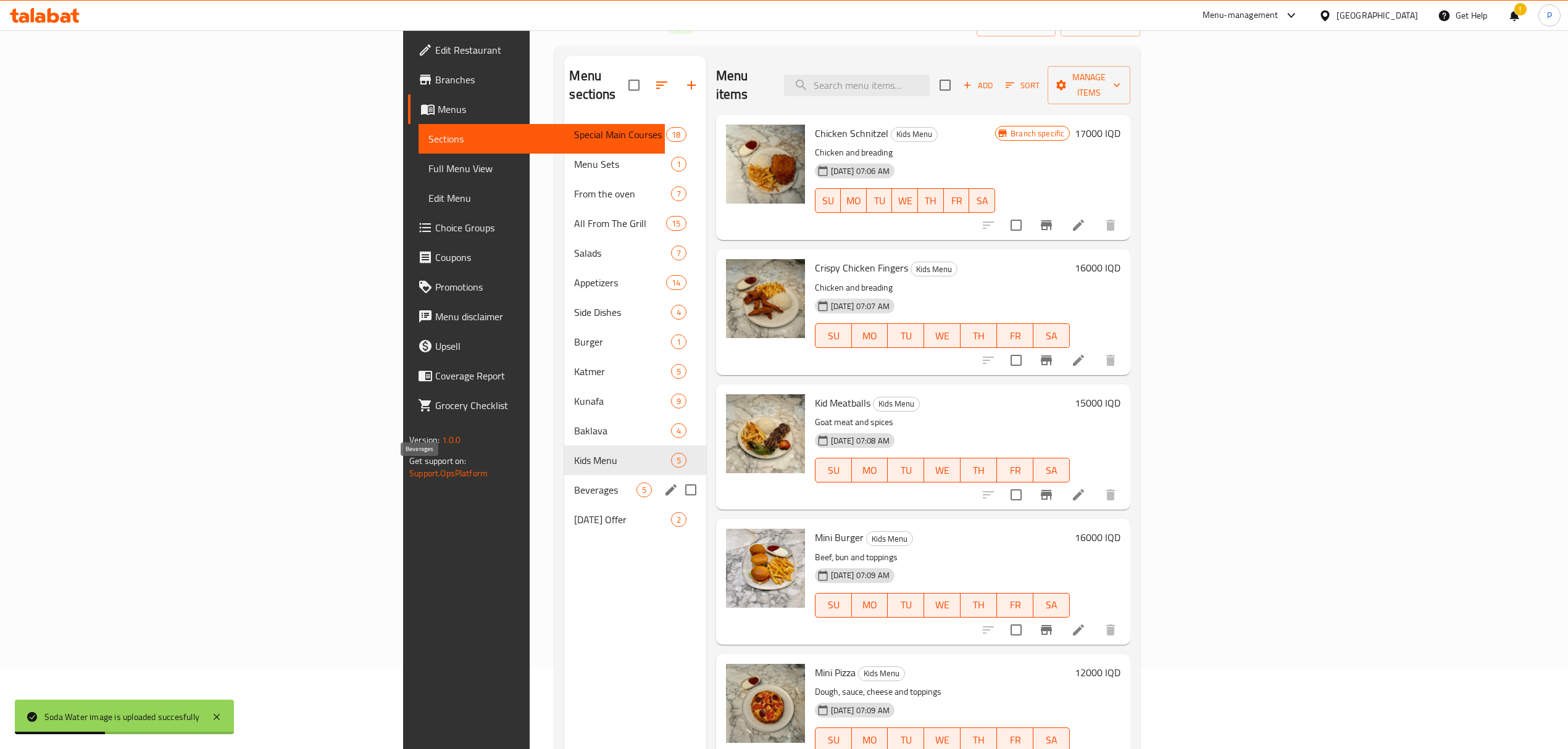
click at [574, 483] on span "Beverages" at bounding box center [605, 490] width 62 height 15
